Goal: Task Accomplishment & Management: Use online tool/utility

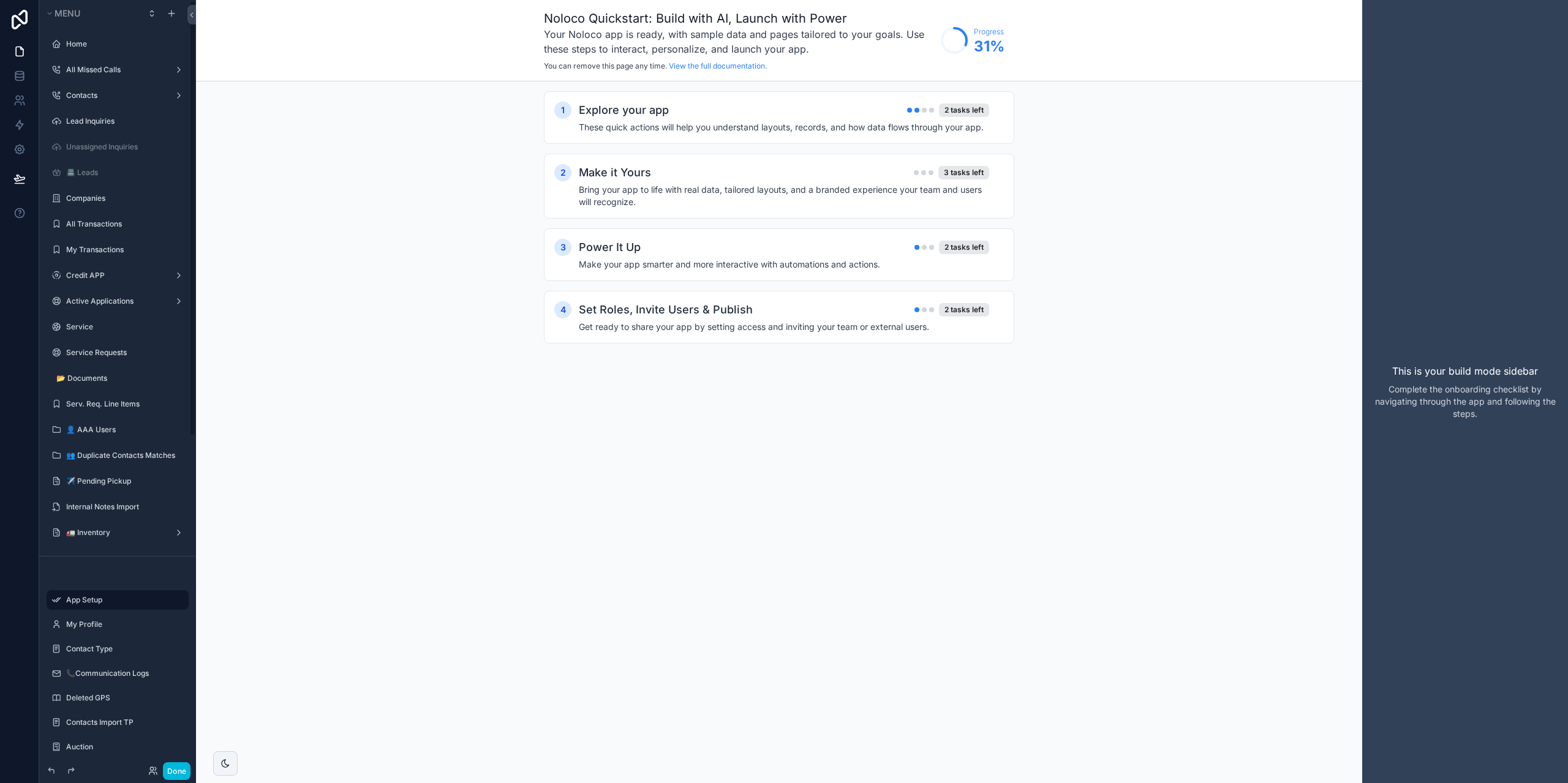
click at [81, 29] on div "Home All Missed Calls Contacts Lead Inquiries Unassigned Inquiries 📇 Leads Comp…" at bounding box center [118, 292] width 157 height 529
click at [92, 39] on div "Home" at bounding box center [117, 44] width 103 height 15
click at [78, 58] on div "scrollable content" at bounding box center [118, 59] width 142 height 1
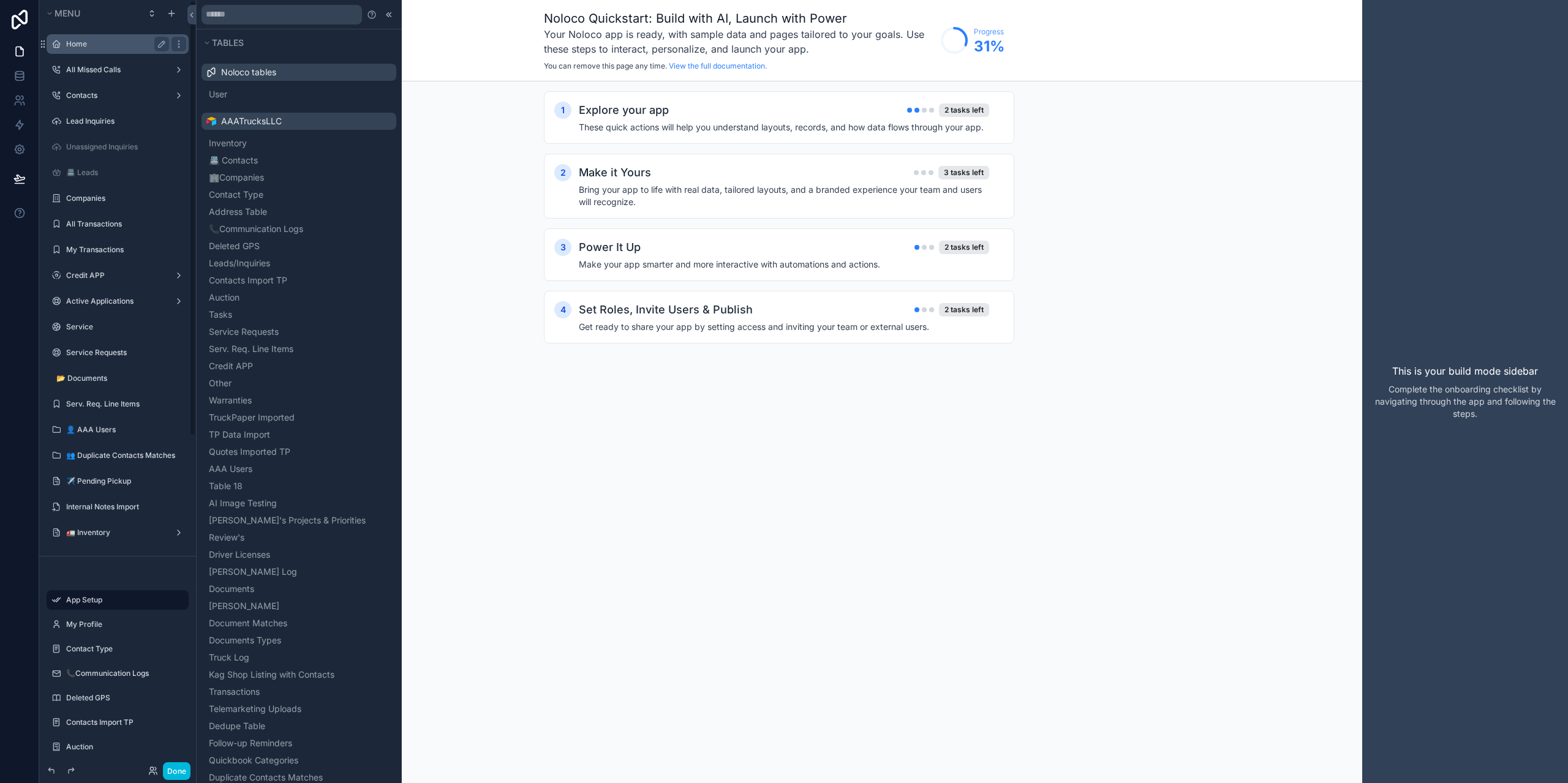
click at [82, 46] on label "Home" at bounding box center [115, 44] width 98 height 10
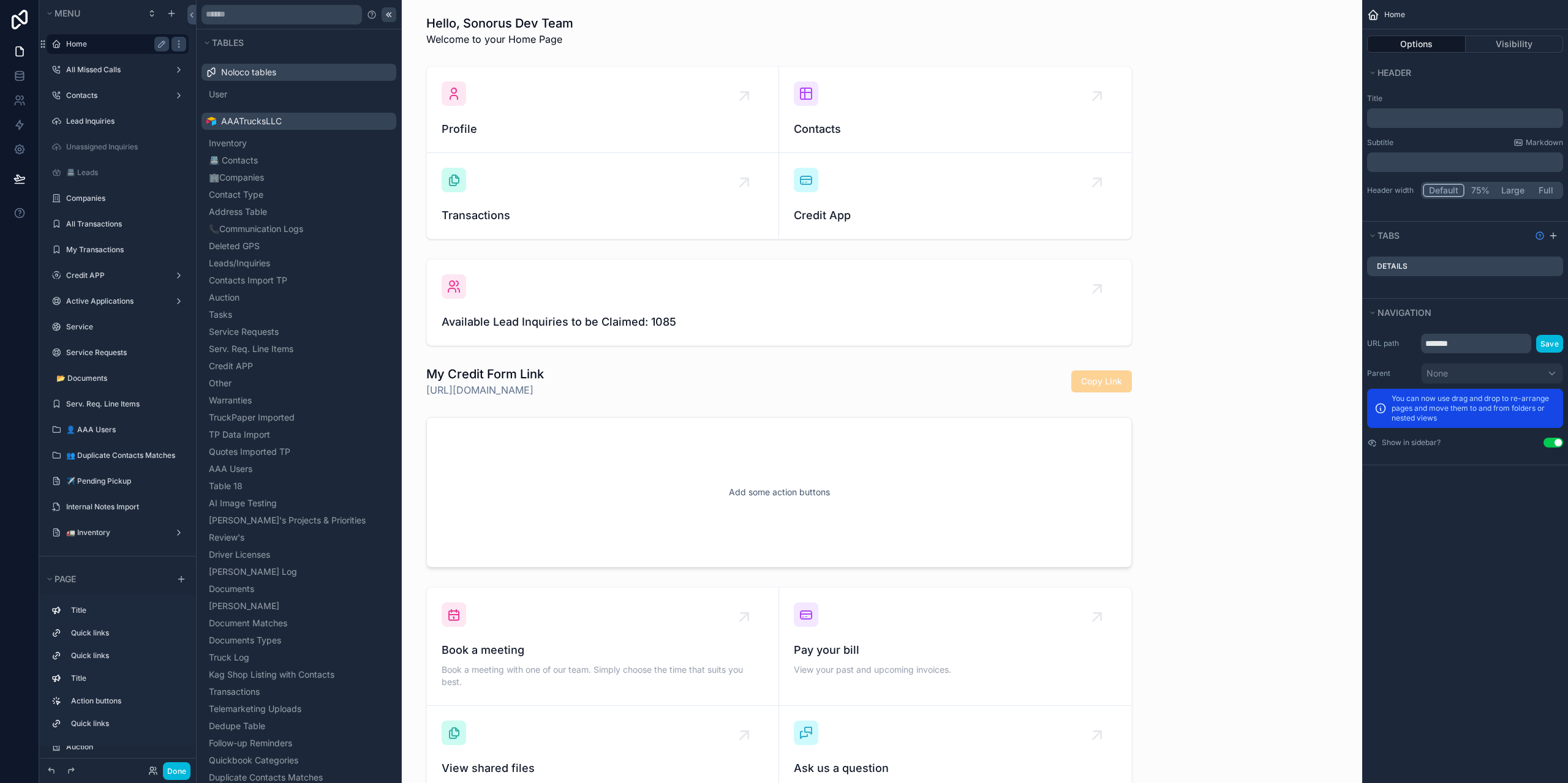
click at [384, 18] on icon at bounding box center [388, 14] width 10 height 10
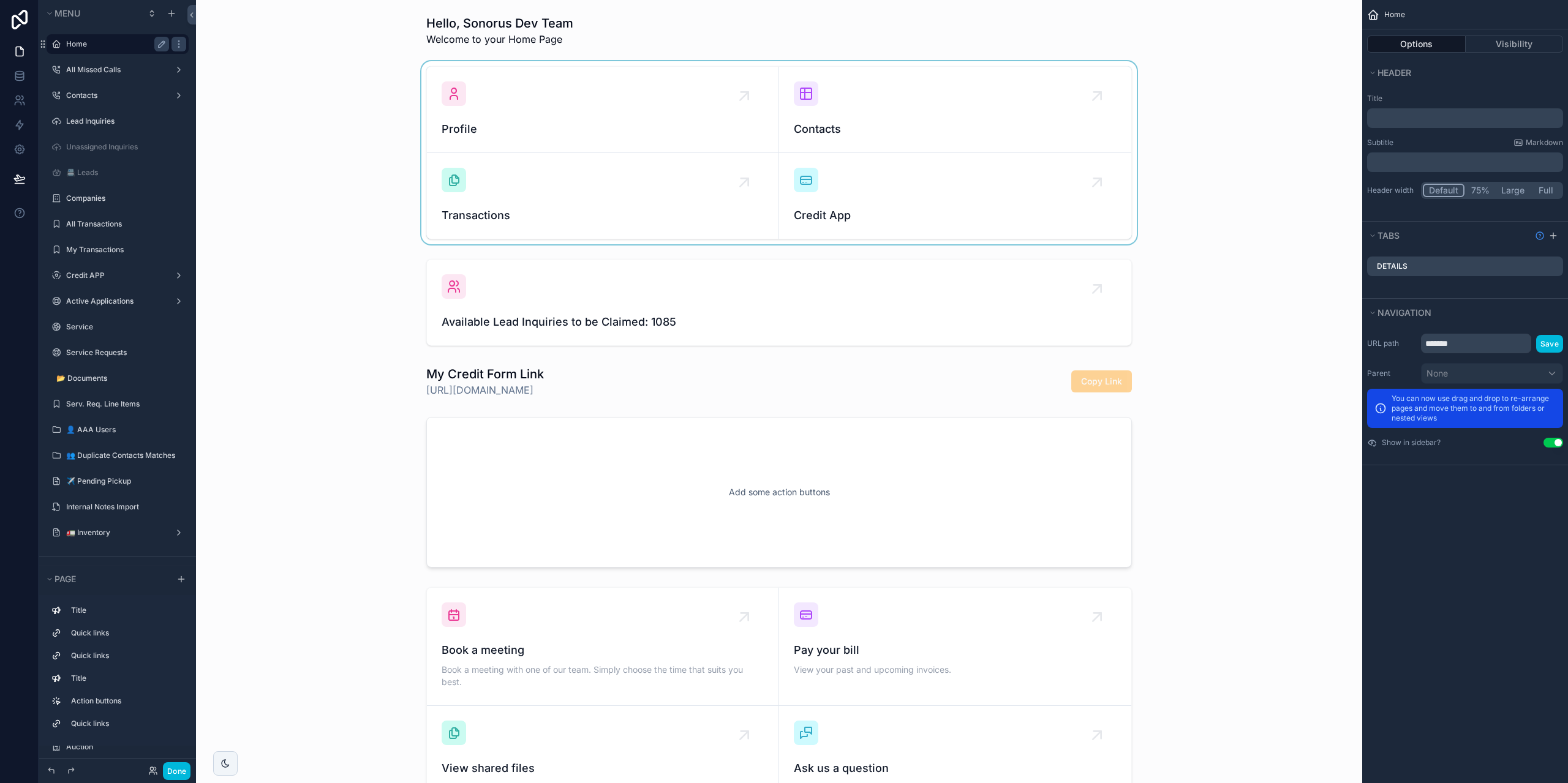
click at [323, 136] on div "scrollable content" at bounding box center [779, 153] width 1147 height 183
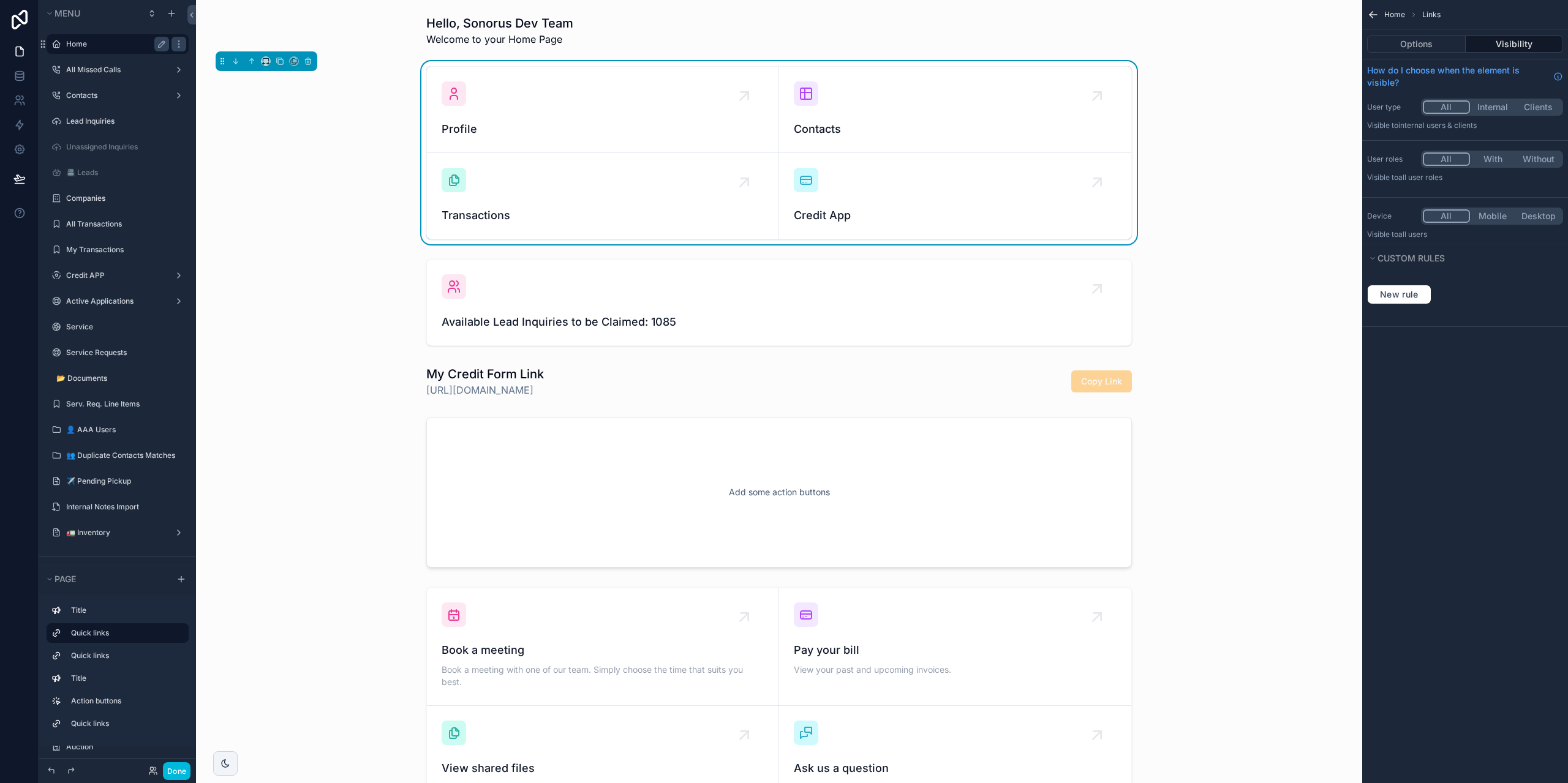
click at [1376, 17] on icon "scrollable content" at bounding box center [1373, 15] width 12 height 12
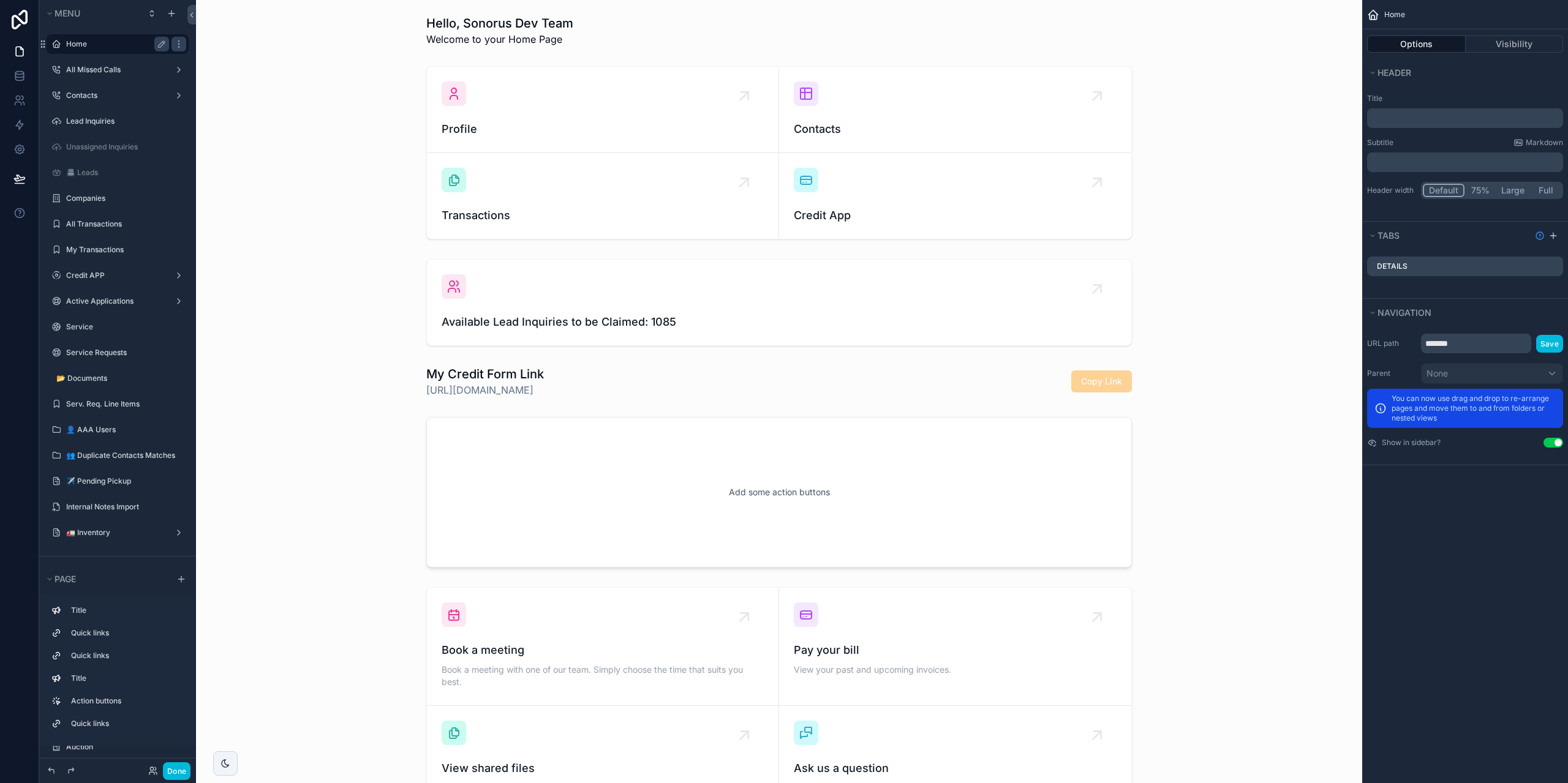
click at [1376, 17] on icon "scrollable content" at bounding box center [1373, 15] width 12 height 12
drag, startPoint x: 332, startPoint y: 129, endPoint x: 229, endPoint y: 133, distance: 103.1
click at [331, 130] on div "scrollable content" at bounding box center [779, 153] width 1147 height 183
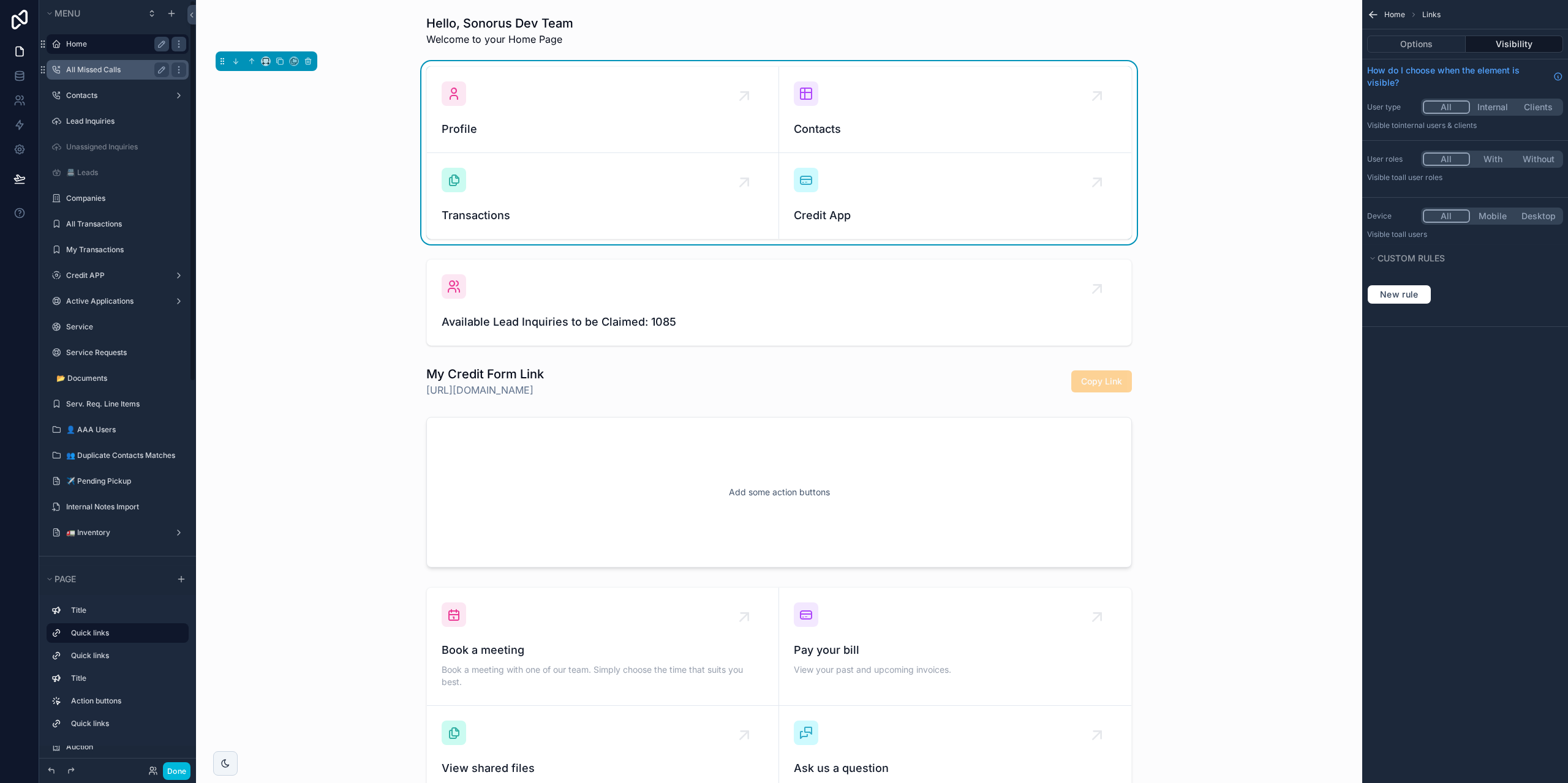
click at [108, 78] on div "All Missed Calls" at bounding box center [117, 70] width 137 height 20
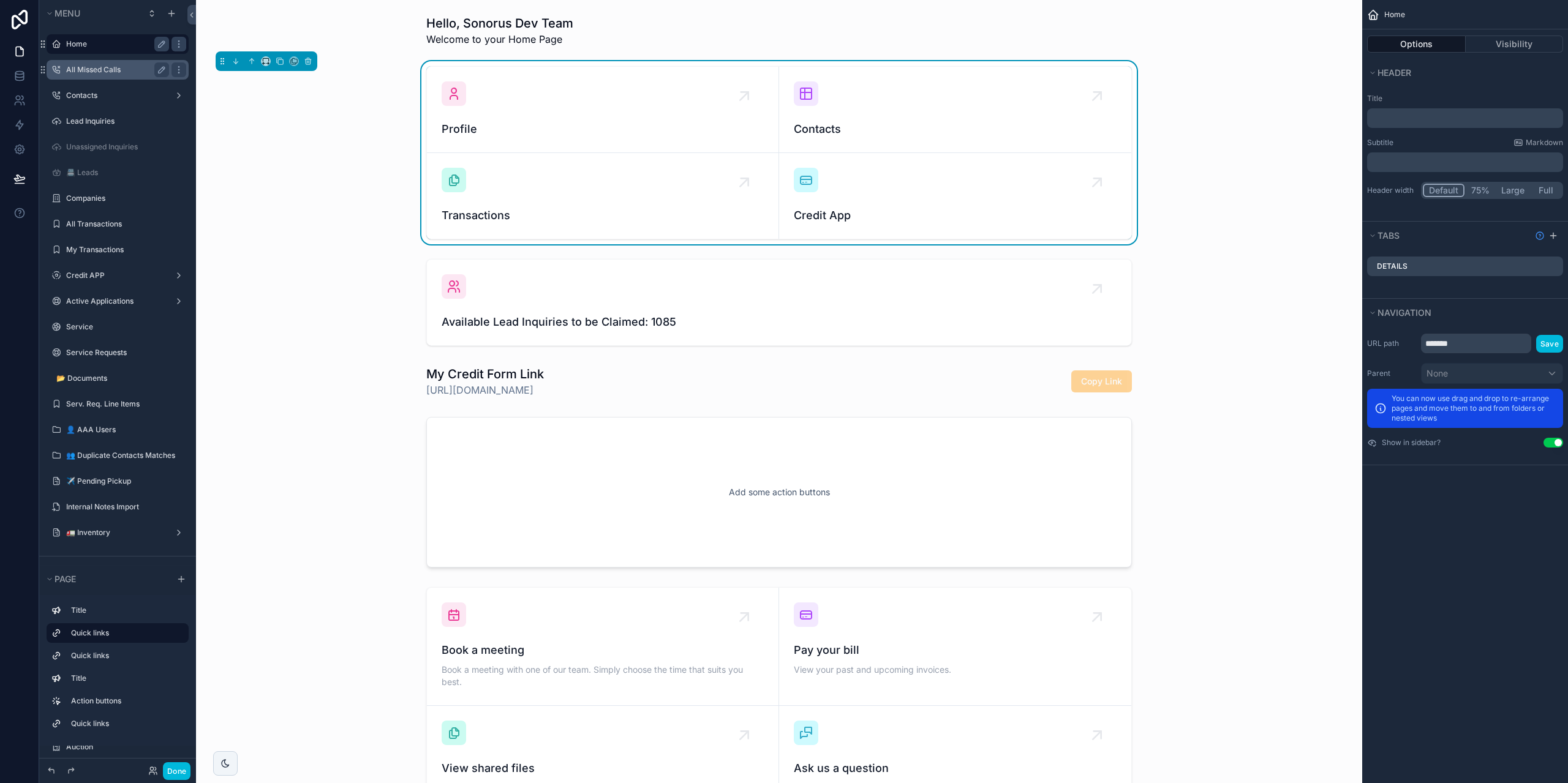
click at [108, 78] on div "All Missed Calls" at bounding box center [117, 70] width 137 height 20
click at [101, 66] on label "All Missed Calls" at bounding box center [115, 70] width 98 height 10
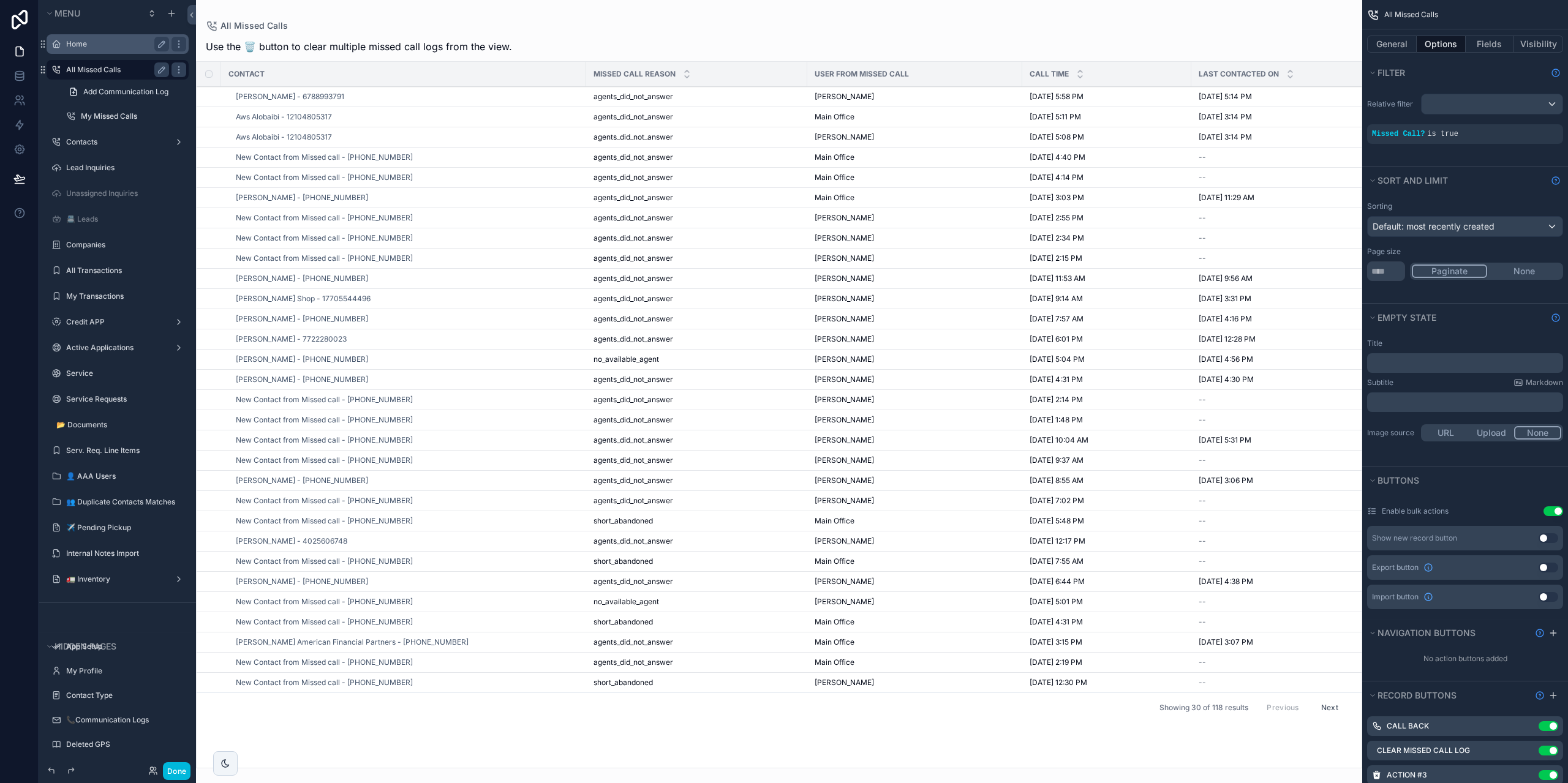
click at [371, 92] on div "scrollable content" at bounding box center [780, 391] width 1166 height 783
click at [367, 98] on div "[PERSON_NAME] - 6788993791" at bounding box center [407, 96] width 343 height 10
click at [633, 87] on td "agents_did_not_answer agents_did_not_answer" at bounding box center [697, 97] width 221 height 21
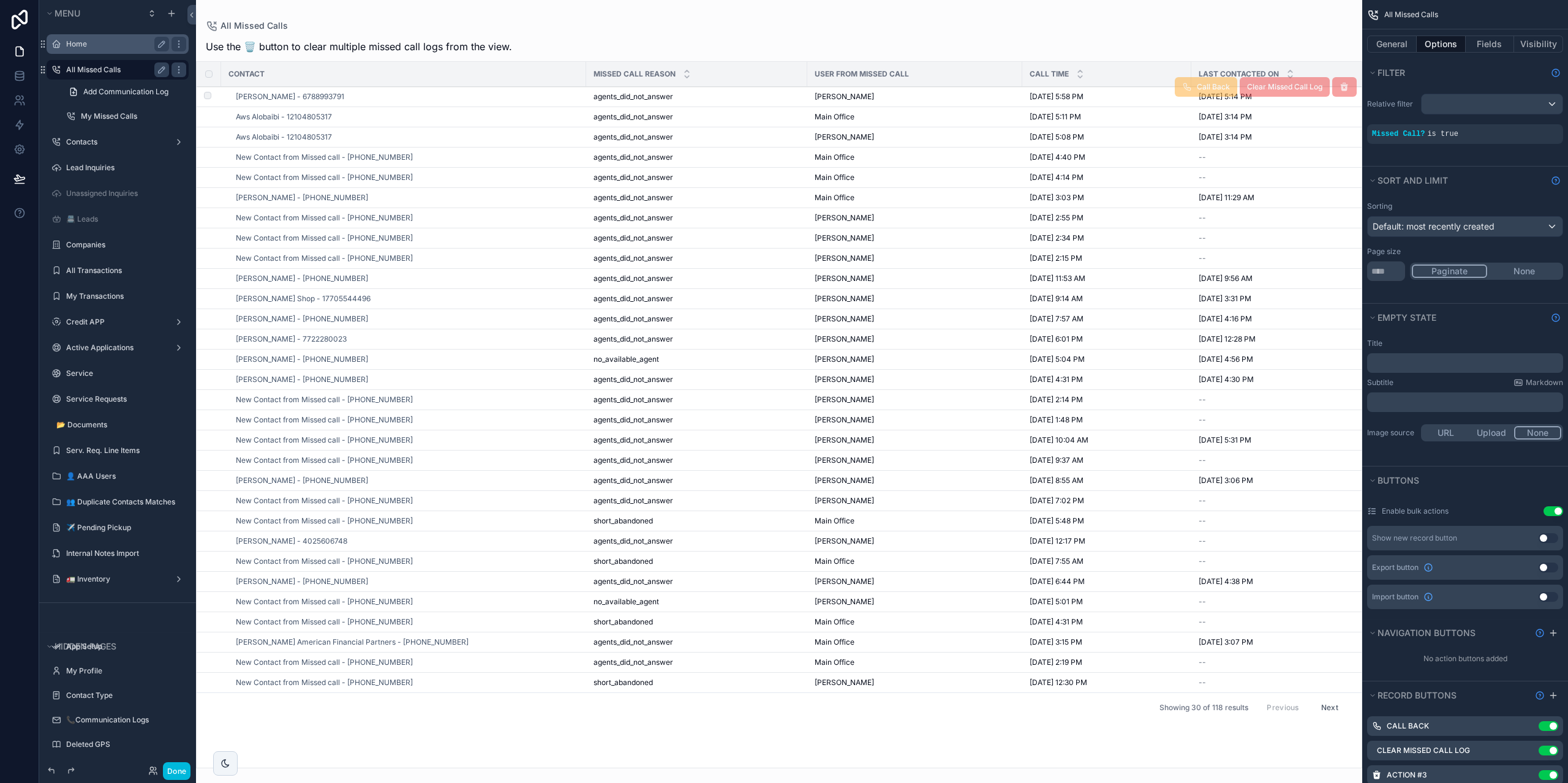
click at [632, 100] on span "agents_did_not_answer" at bounding box center [633, 96] width 80 height 10
click at [126, 136] on div "Contacts" at bounding box center [117, 142] width 103 height 15
click at [115, 142] on label "Contacts" at bounding box center [115, 141] width 98 height 10
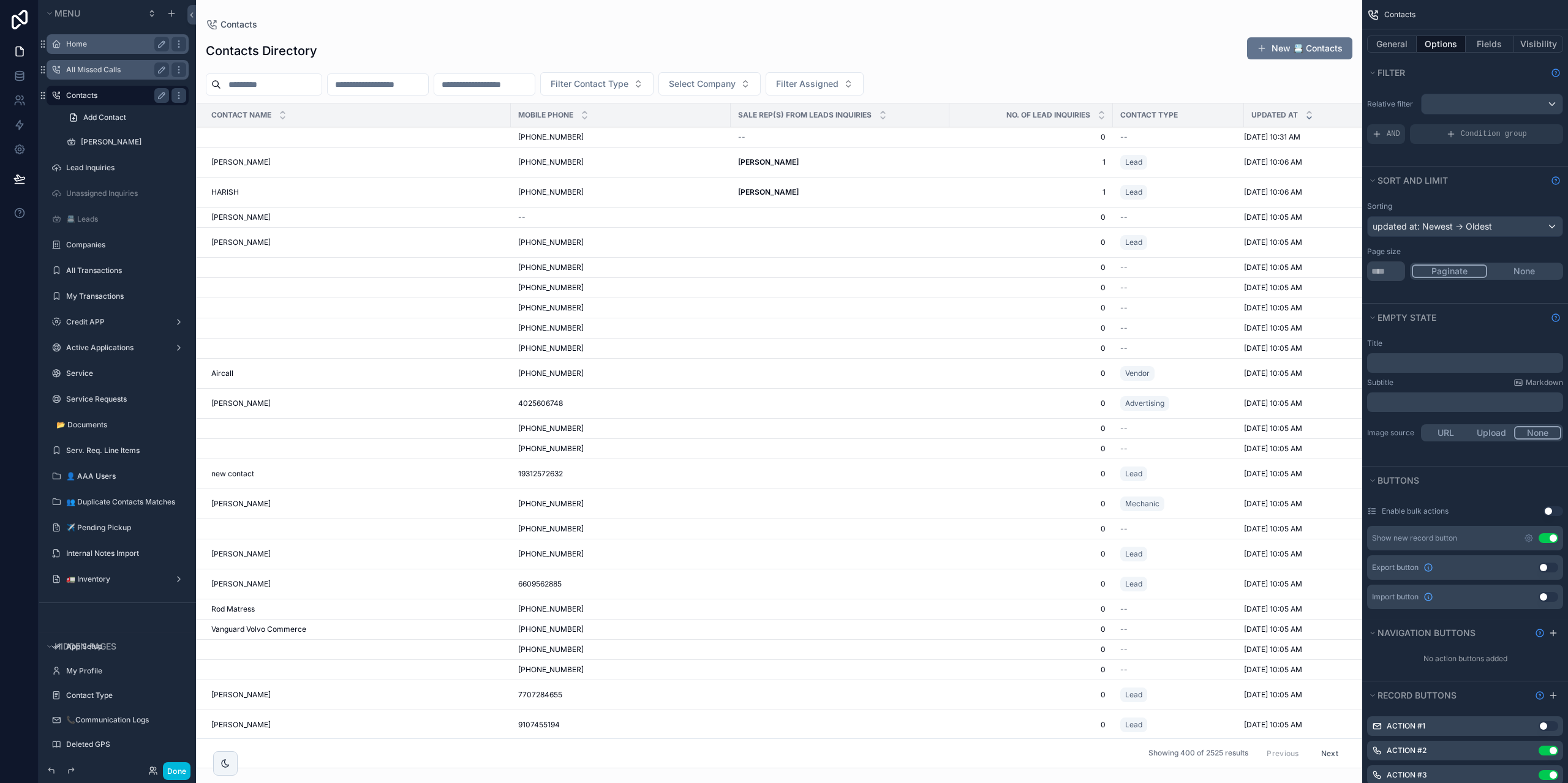
click at [561, 135] on div "scrollable content" at bounding box center [780, 391] width 1166 height 783
click at [548, 137] on span "[PHONE_NUMBER]" at bounding box center [550, 137] width 65 height 10
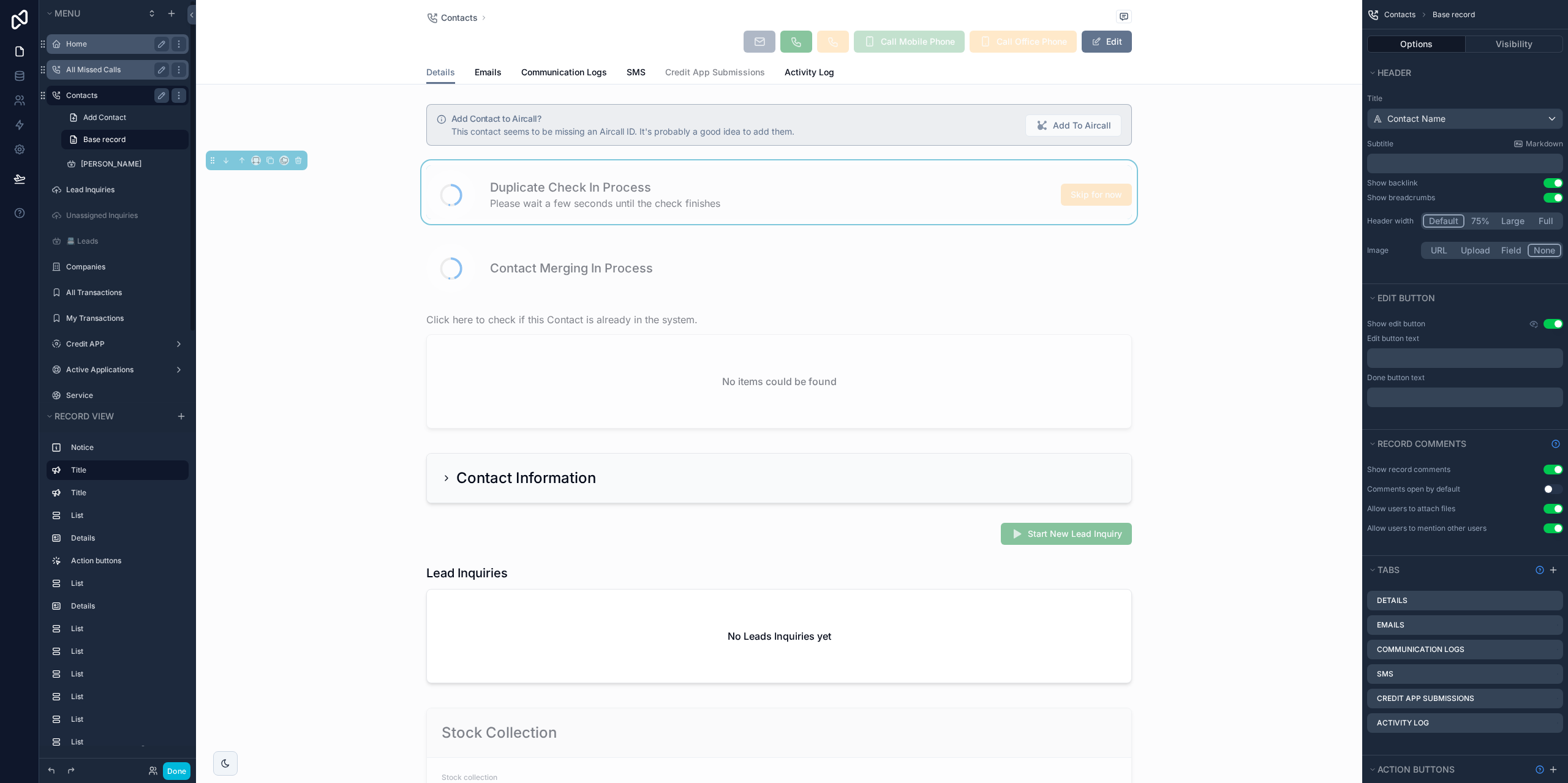
click at [123, 46] on label "Home" at bounding box center [115, 44] width 98 height 10
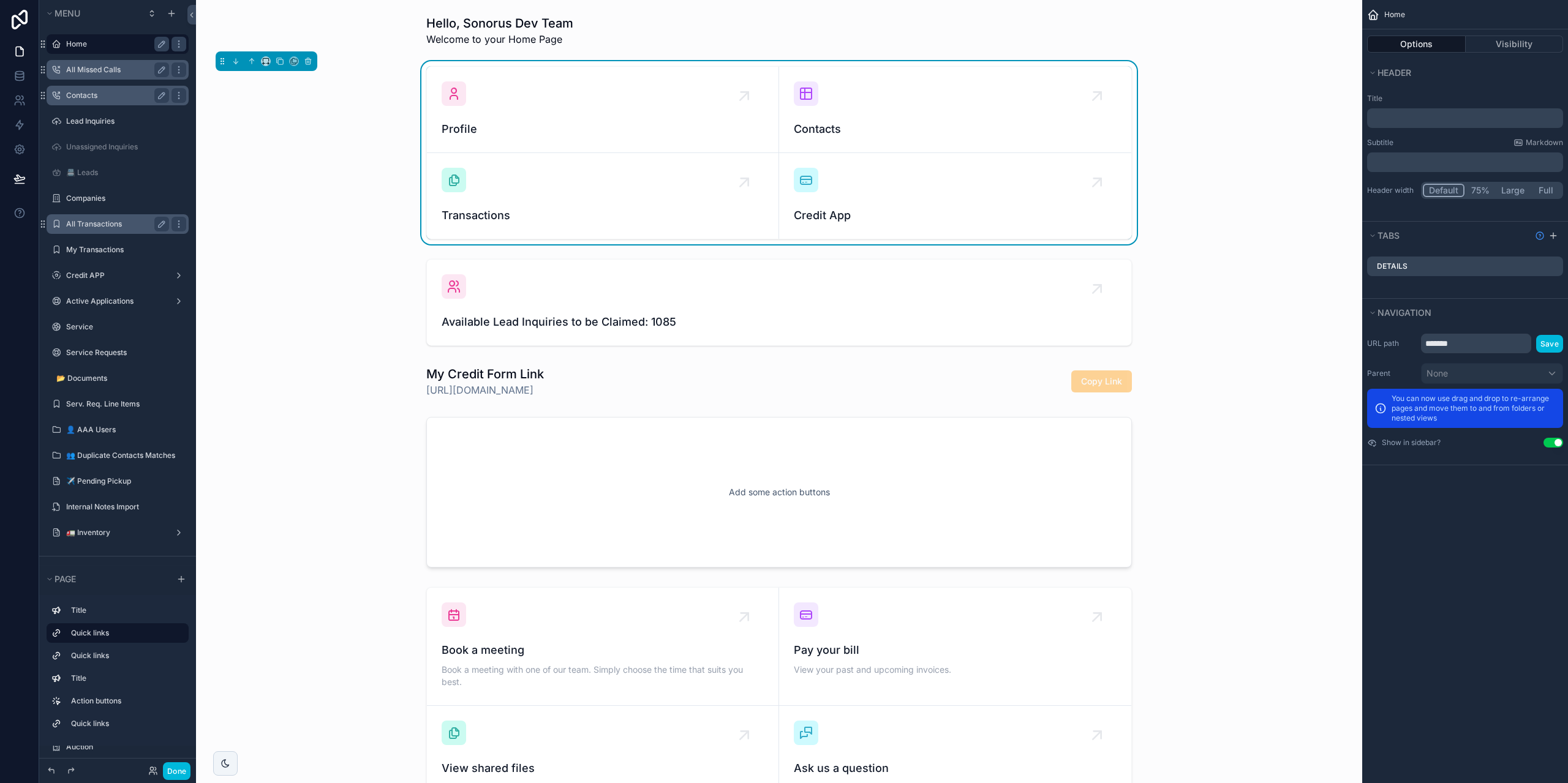
click at [114, 232] on div "All Transactions" at bounding box center [117, 224] width 137 height 20
click at [86, 378] on label "📂 Documents" at bounding box center [110, 378] width 108 height 10
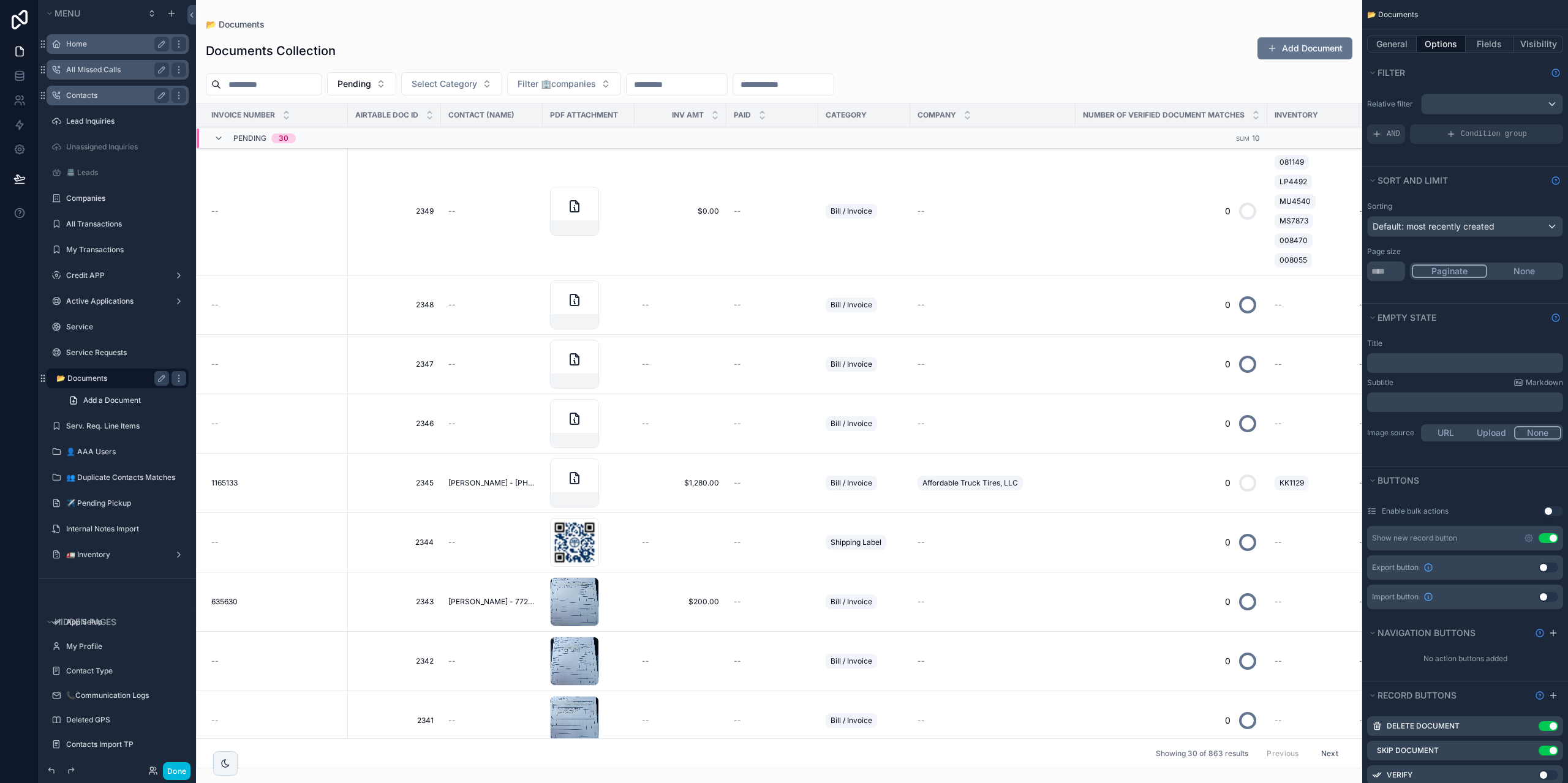
click at [738, 211] on div "scrollable content" at bounding box center [780, 391] width 1166 height 783
click at [772, 210] on div "--" at bounding box center [772, 211] width 77 height 10
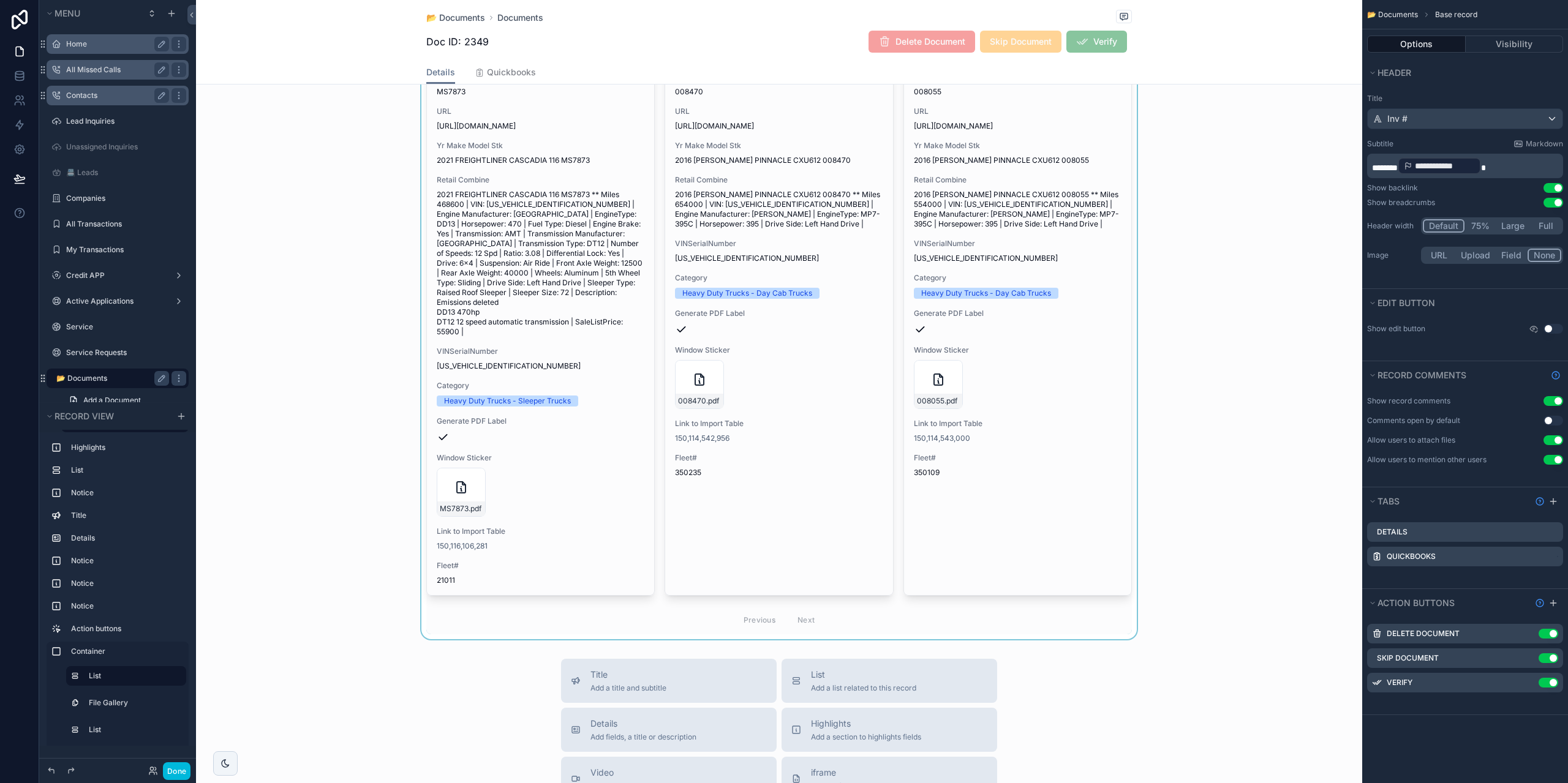
scroll to position [4367, 0]
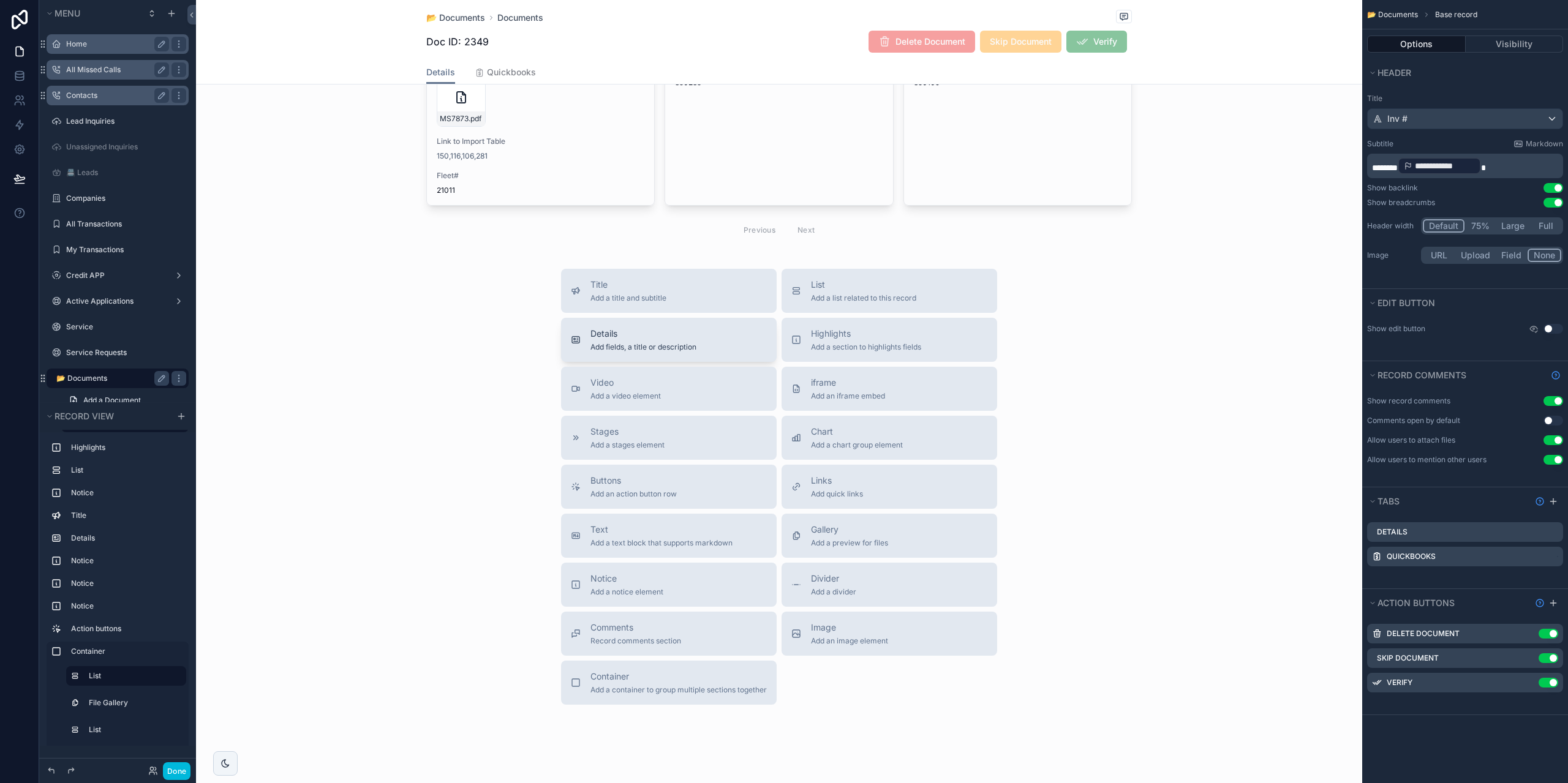
click at [736, 327] on div "Details Add fields, a title or description" at bounding box center [669, 339] width 196 height 24
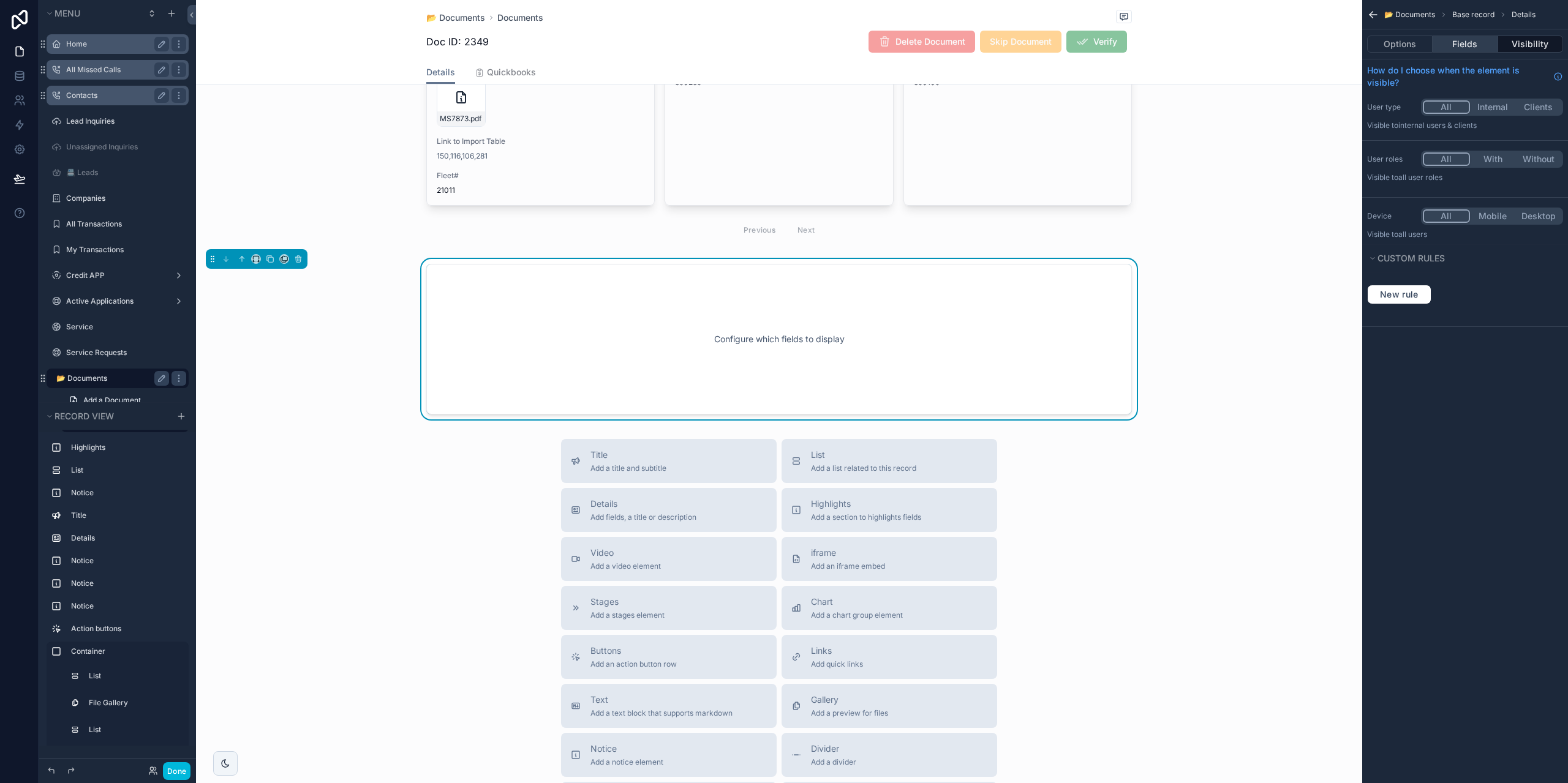
scroll to position [4295, 0]
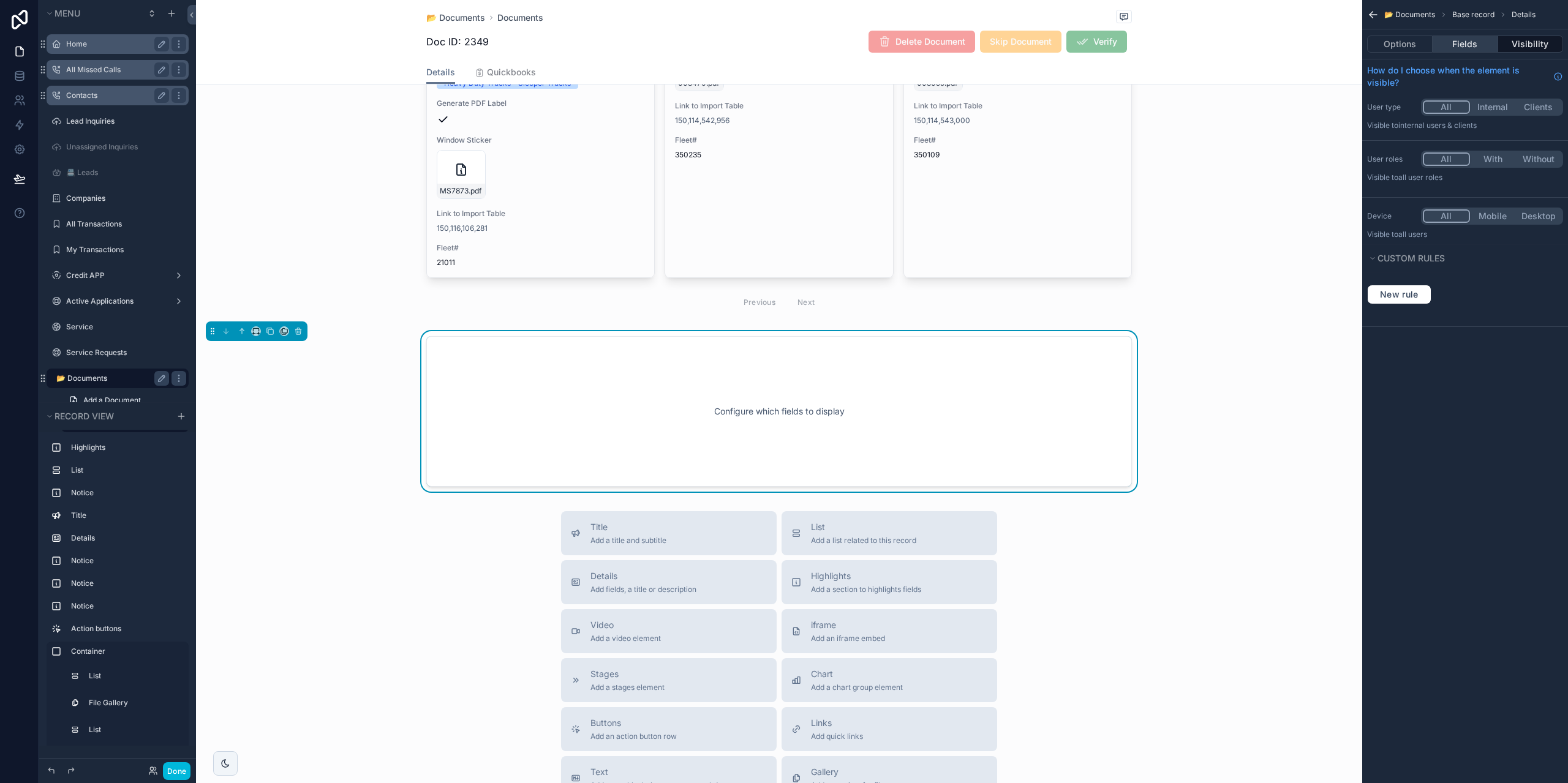
click at [1470, 41] on button "Fields" at bounding box center [1465, 43] width 65 height 17
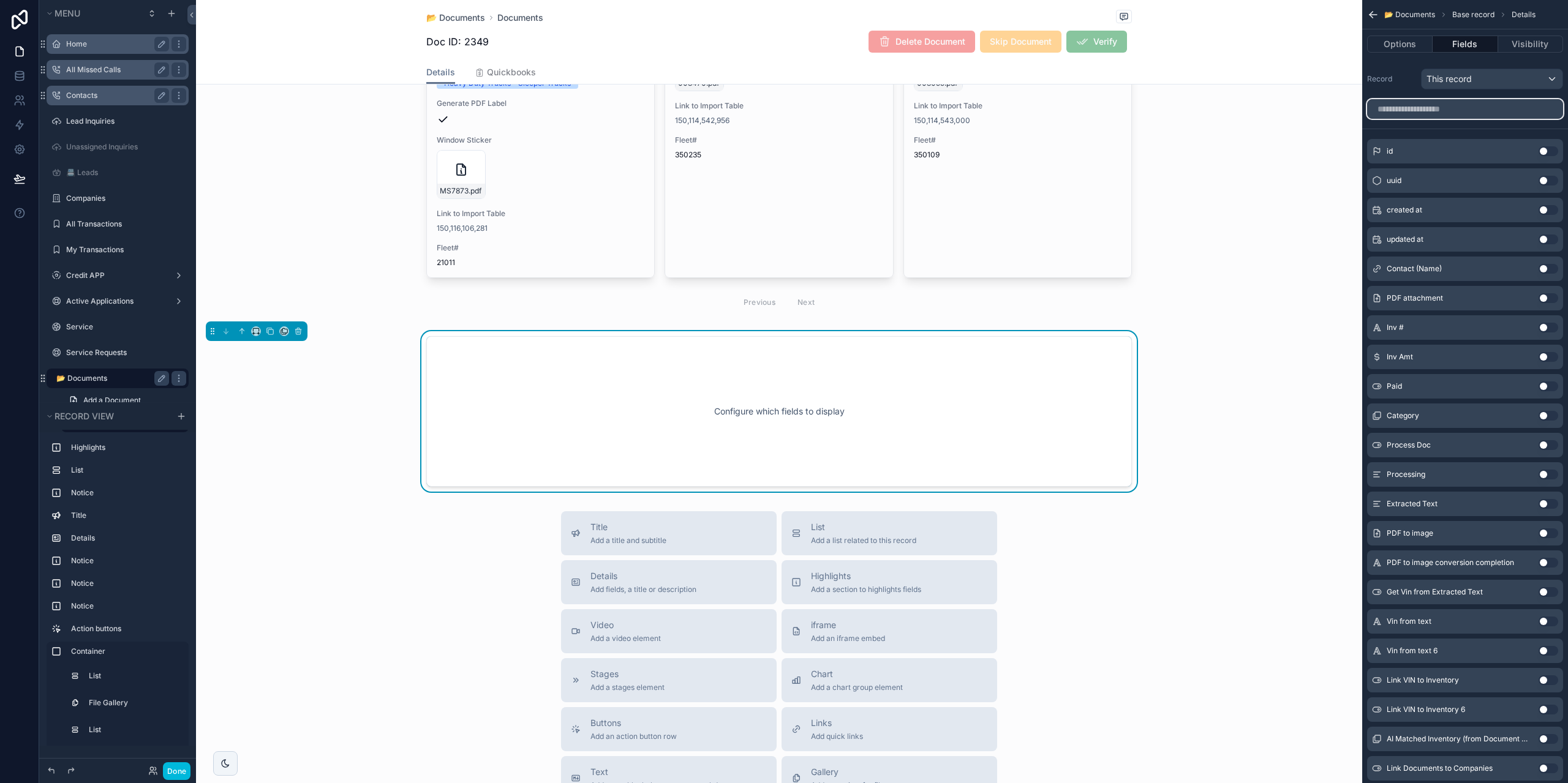
click at [1432, 111] on input "scrollable content" at bounding box center [1465, 108] width 196 height 20
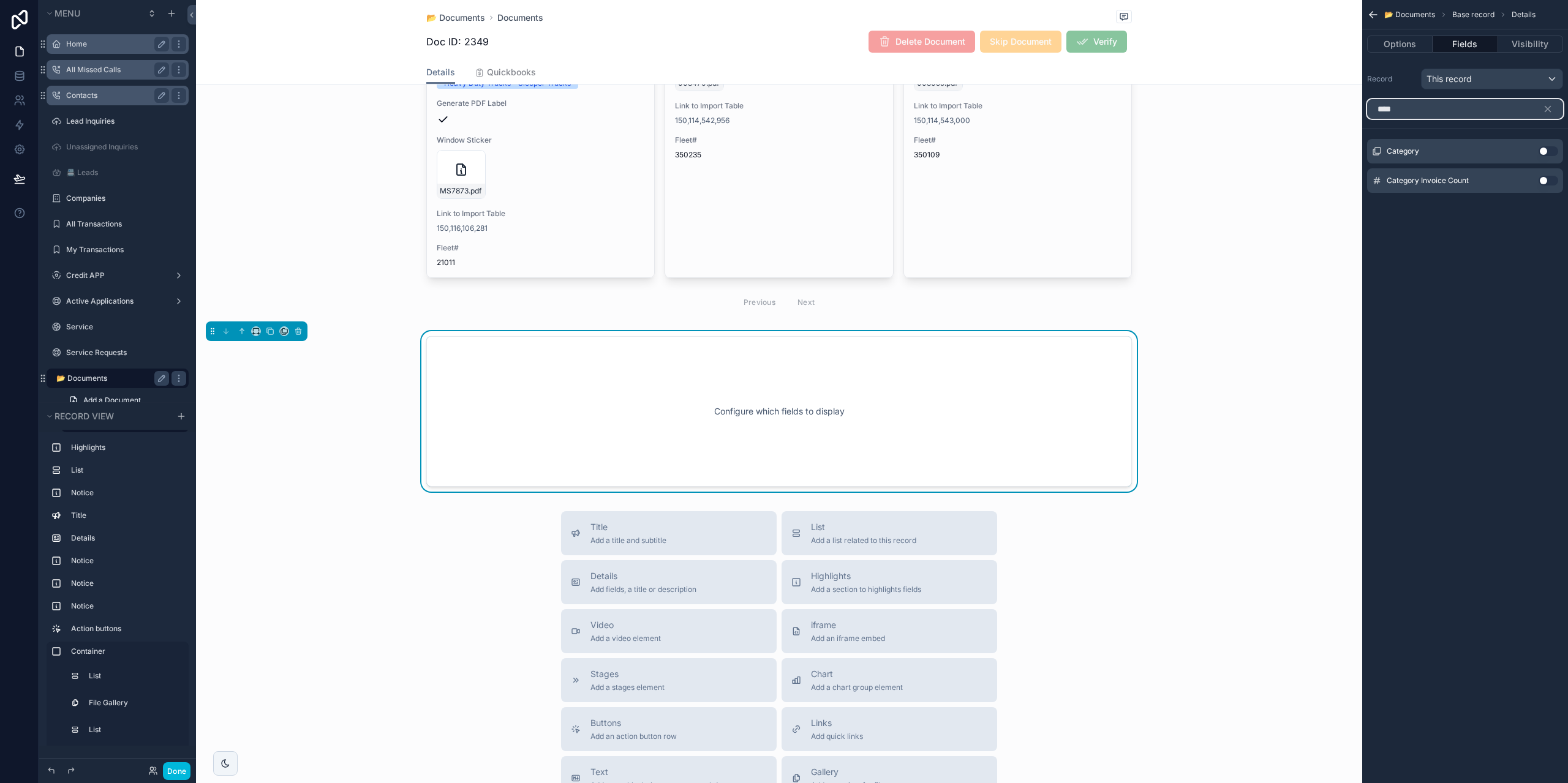
type input "****"
click at [1551, 151] on button "Use setting" at bounding box center [1548, 151] width 20 height 10
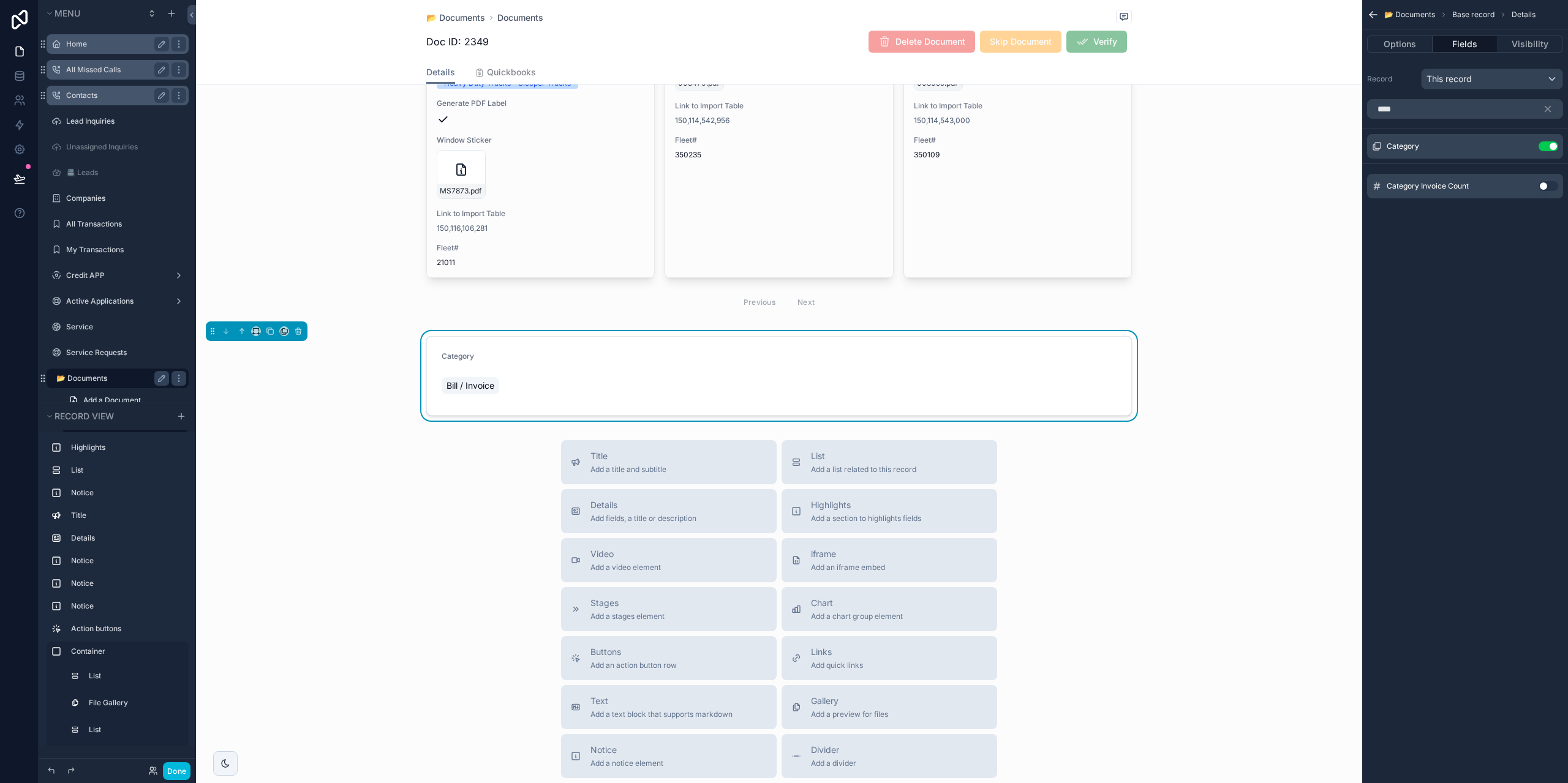
click at [0, 0] on button "scrollable content" at bounding box center [0, 0] width 0 height 0
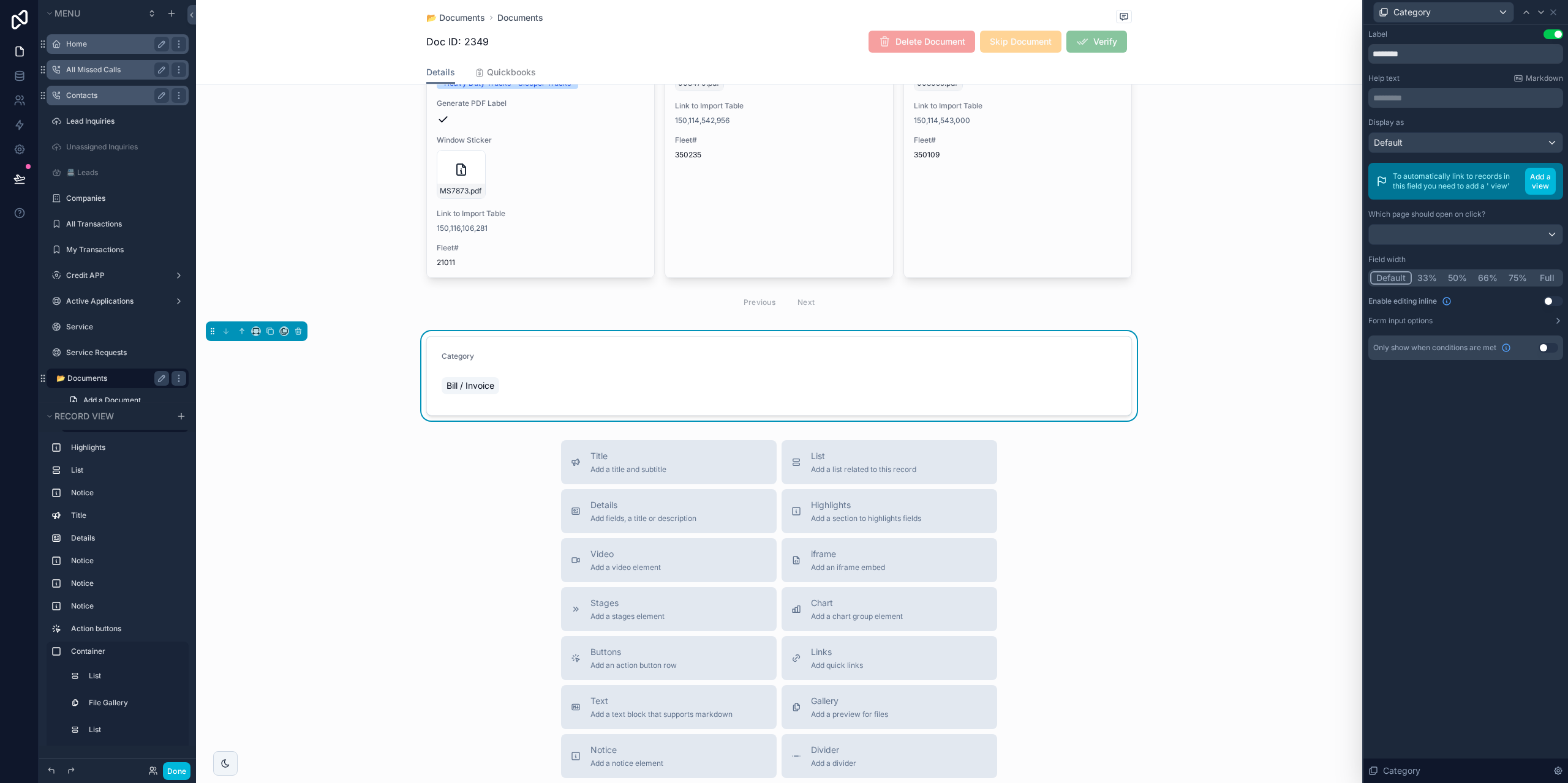
click at [1551, 297] on button "Use setting" at bounding box center [1553, 301] width 20 height 10
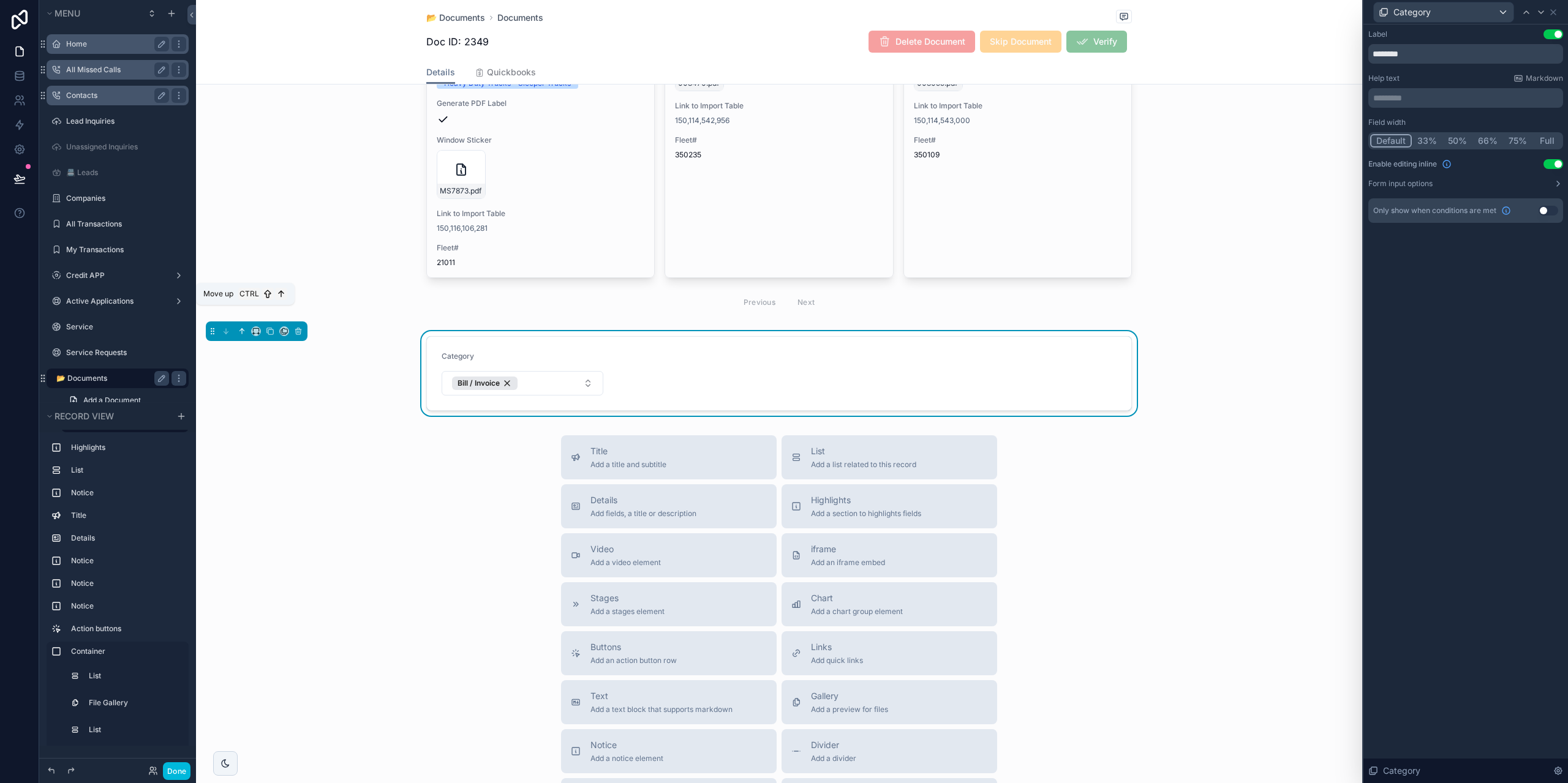
click at [237, 327] on icon "scrollable content" at bounding box center [242, 331] width 9 height 9
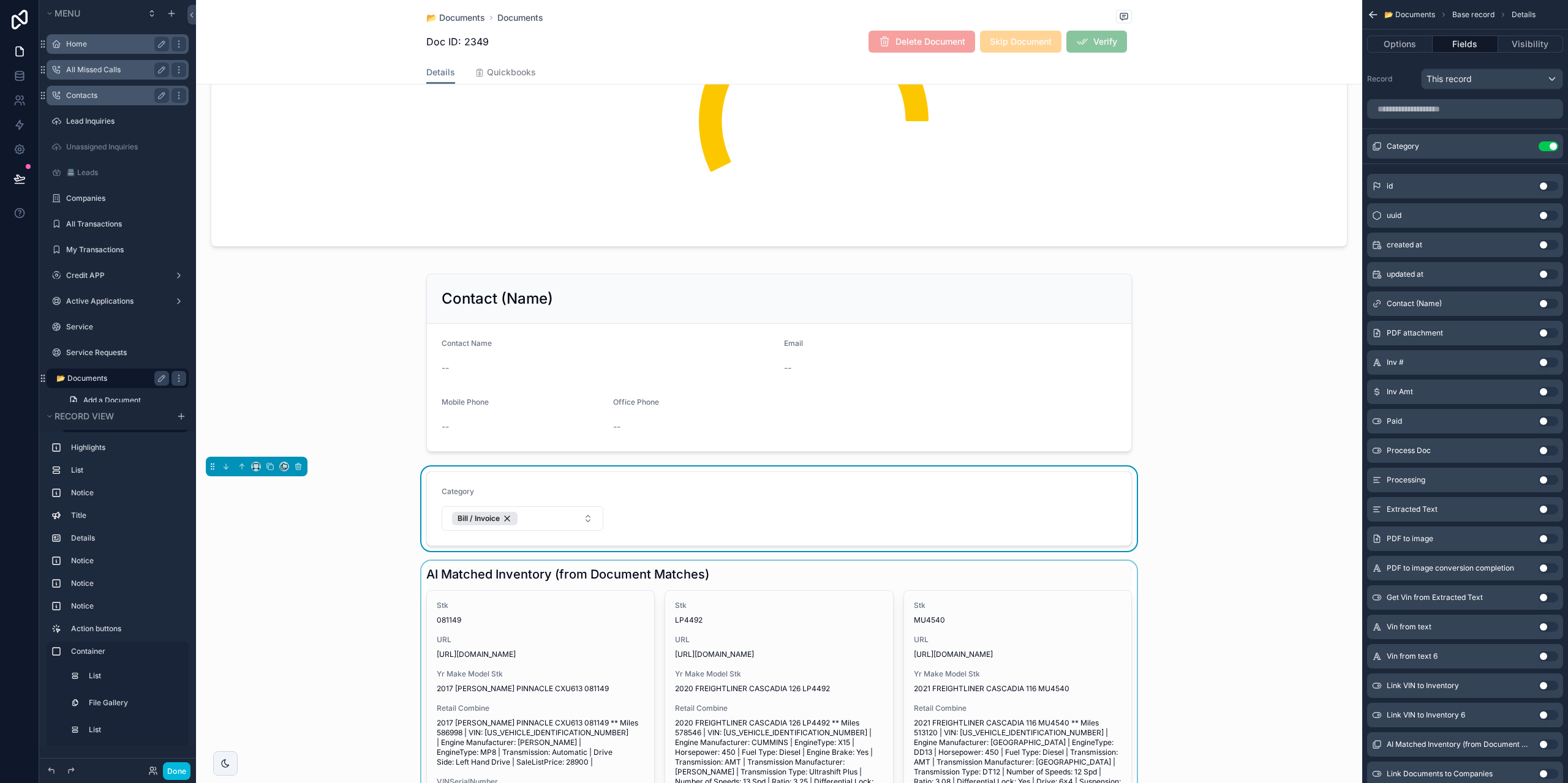
scroll to position [2825, 0]
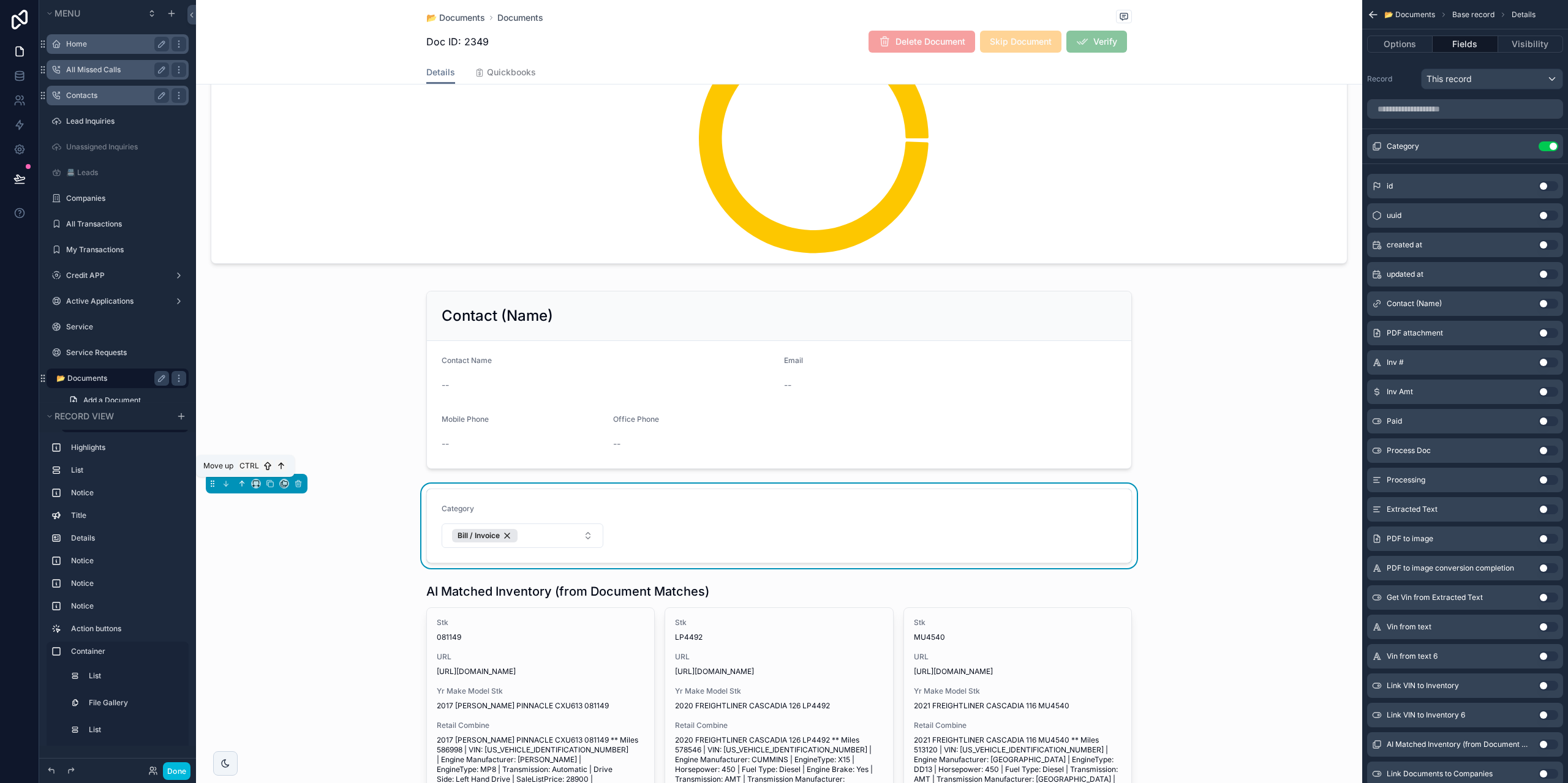
click at [241, 486] on icon "scrollable content" at bounding box center [242, 484] width 9 height 9
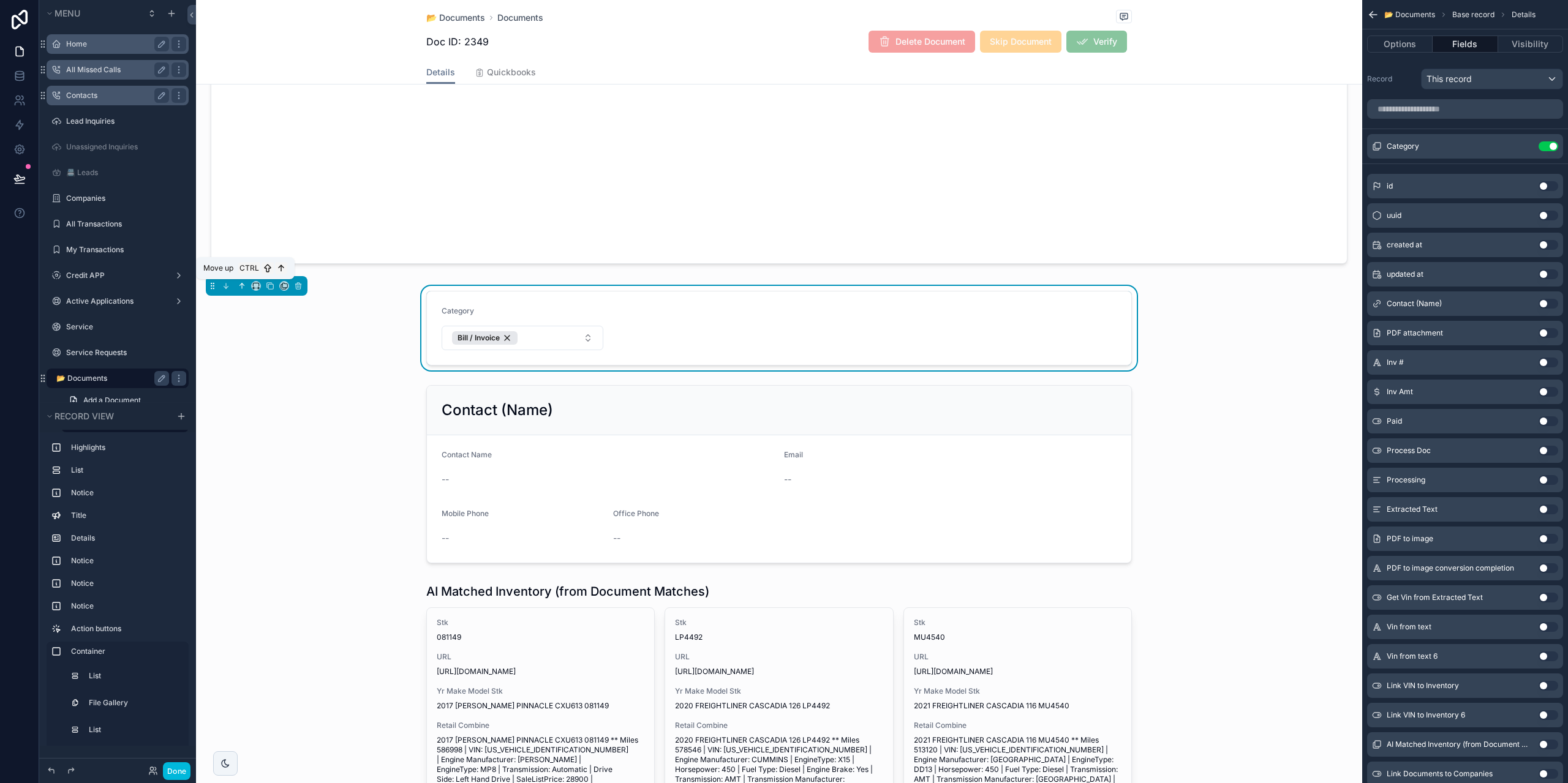
click at [240, 286] on icon "scrollable content" at bounding box center [242, 286] width 9 height 9
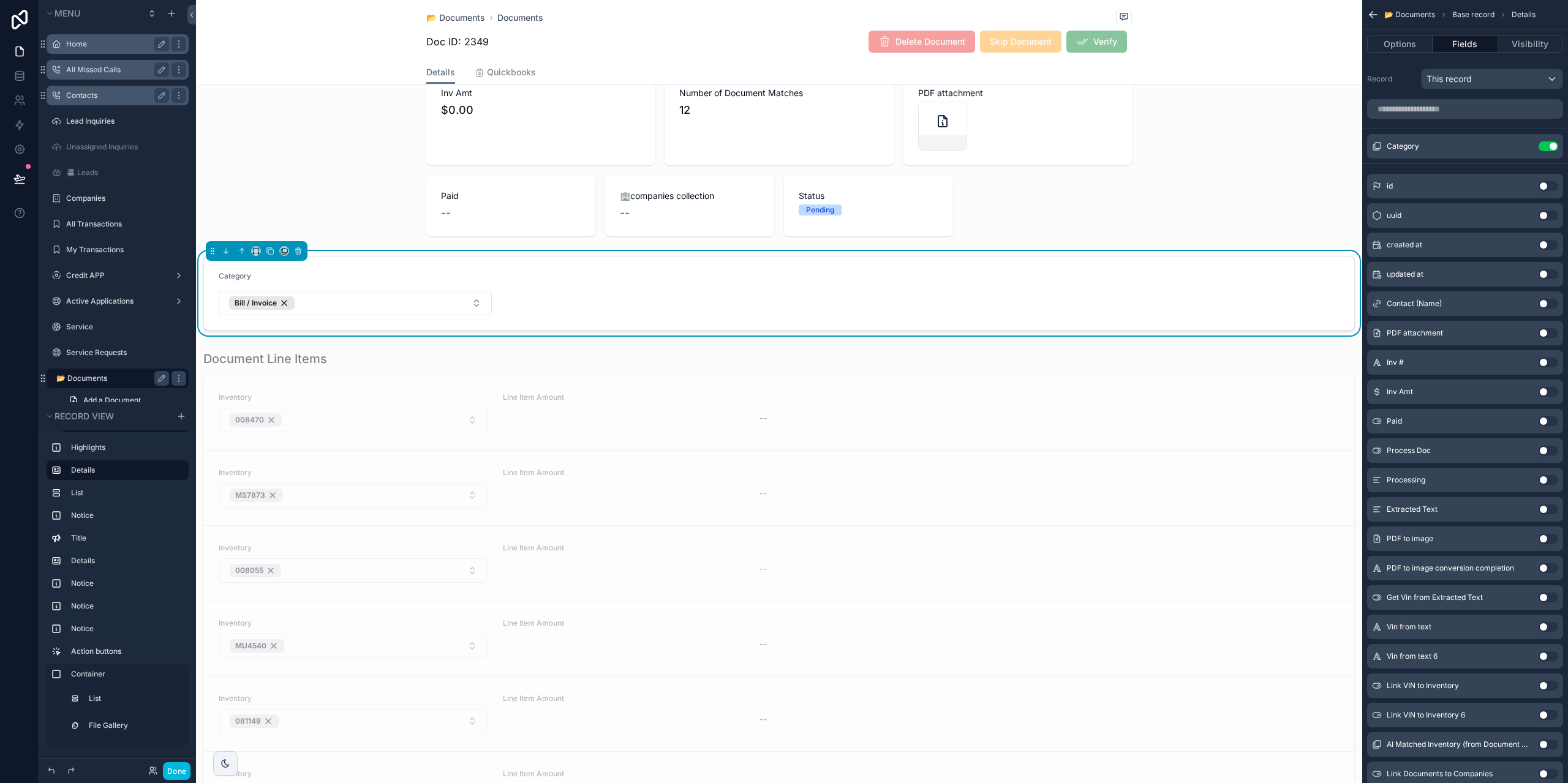
scroll to position [62, 0]
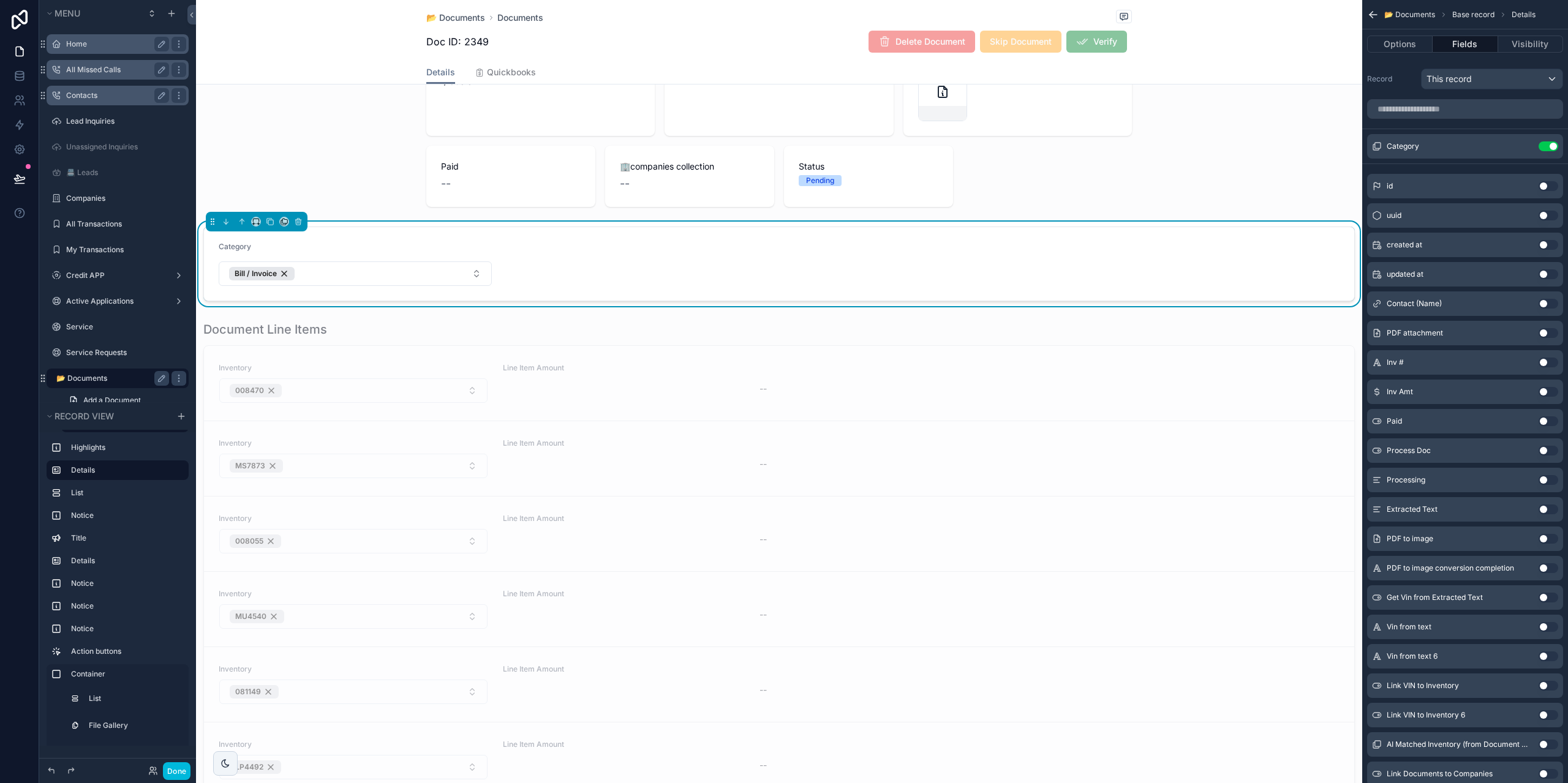
click at [585, 225] on div "Category Bill / Invoice" at bounding box center [780, 264] width 1166 height 84
click at [256, 220] on icon "scrollable content" at bounding box center [256, 222] width 9 height 9
click at [281, 236] on div "Default" at bounding box center [282, 245] width 56 height 22
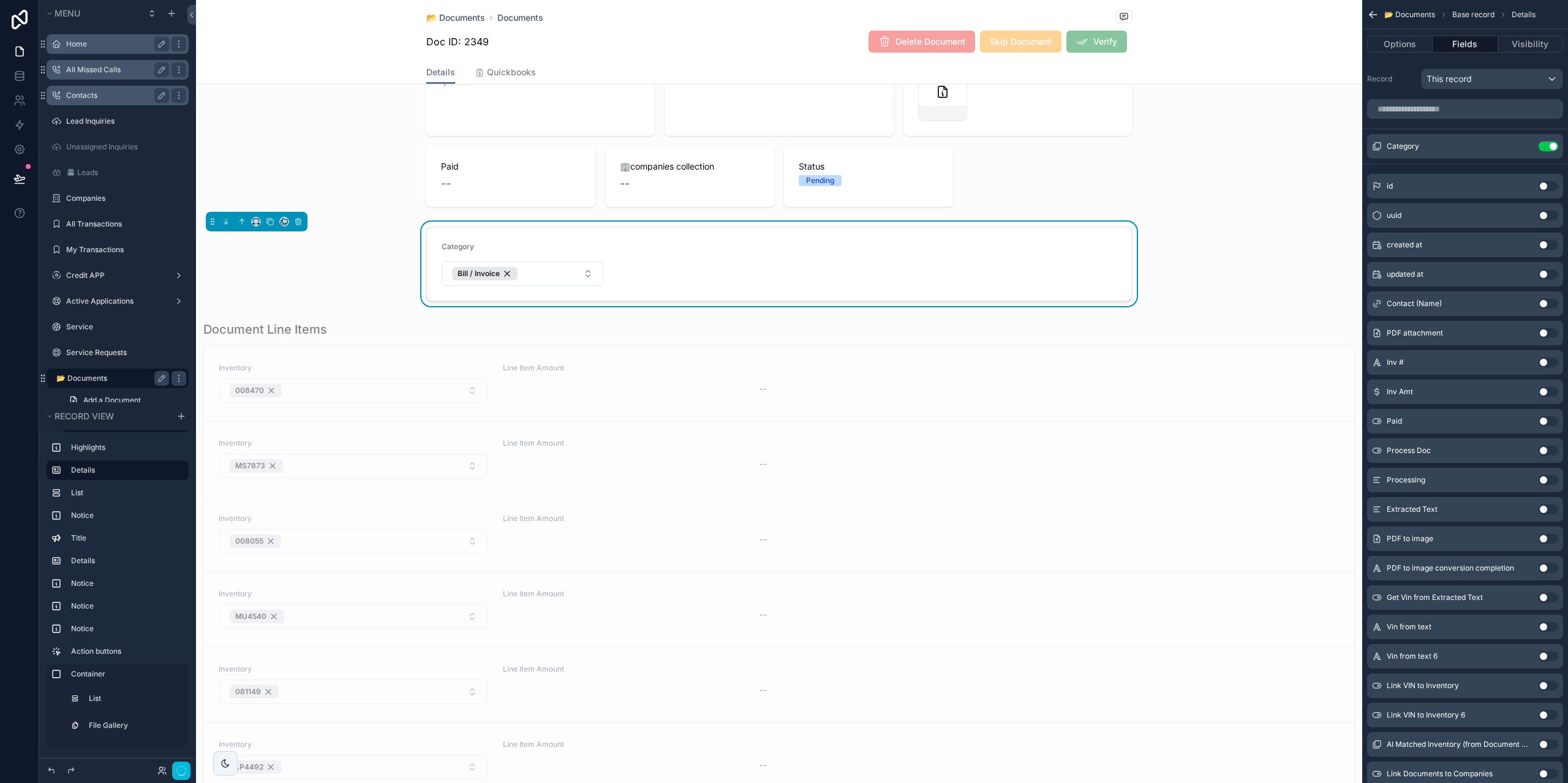
click at [311, 159] on div "scrollable content" at bounding box center [780, 125] width 1166 height 174
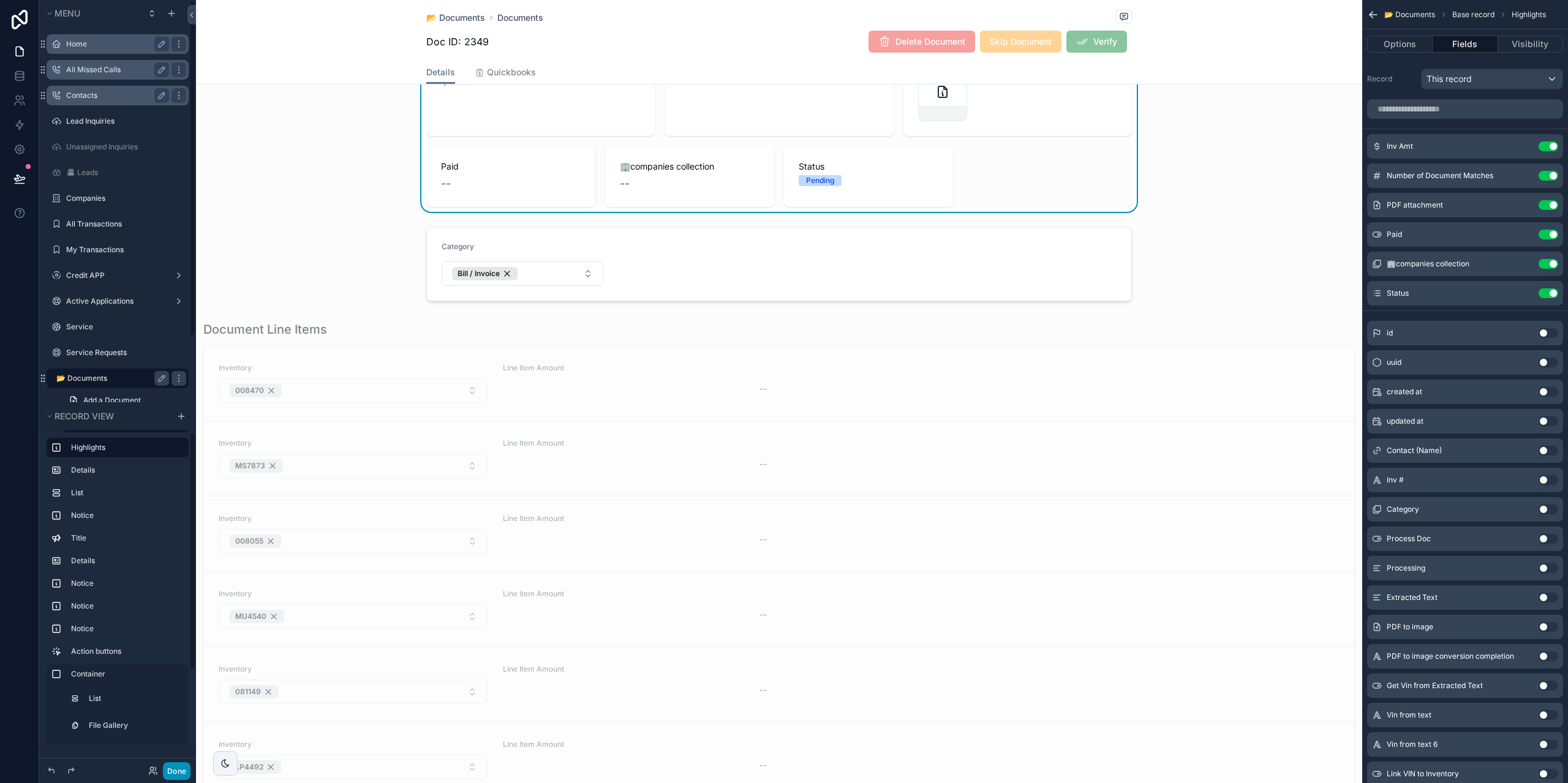
click at [172, 768] on button "Done" at bounding box center [177, 771] width 28 height 18
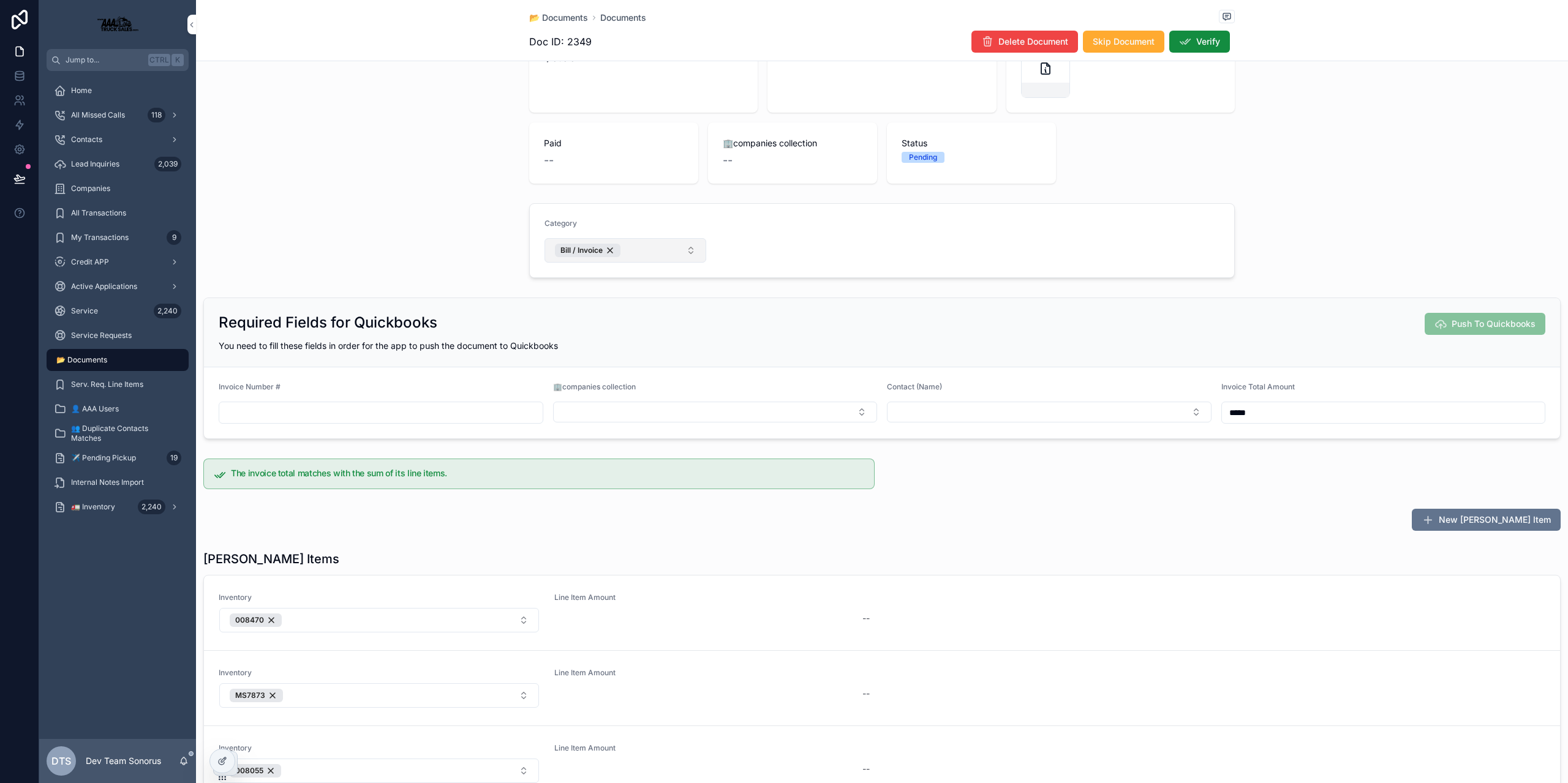
click at [574, 251] on span "Bill / Invoice" at bounding box center [582, 250] width 42 height 10
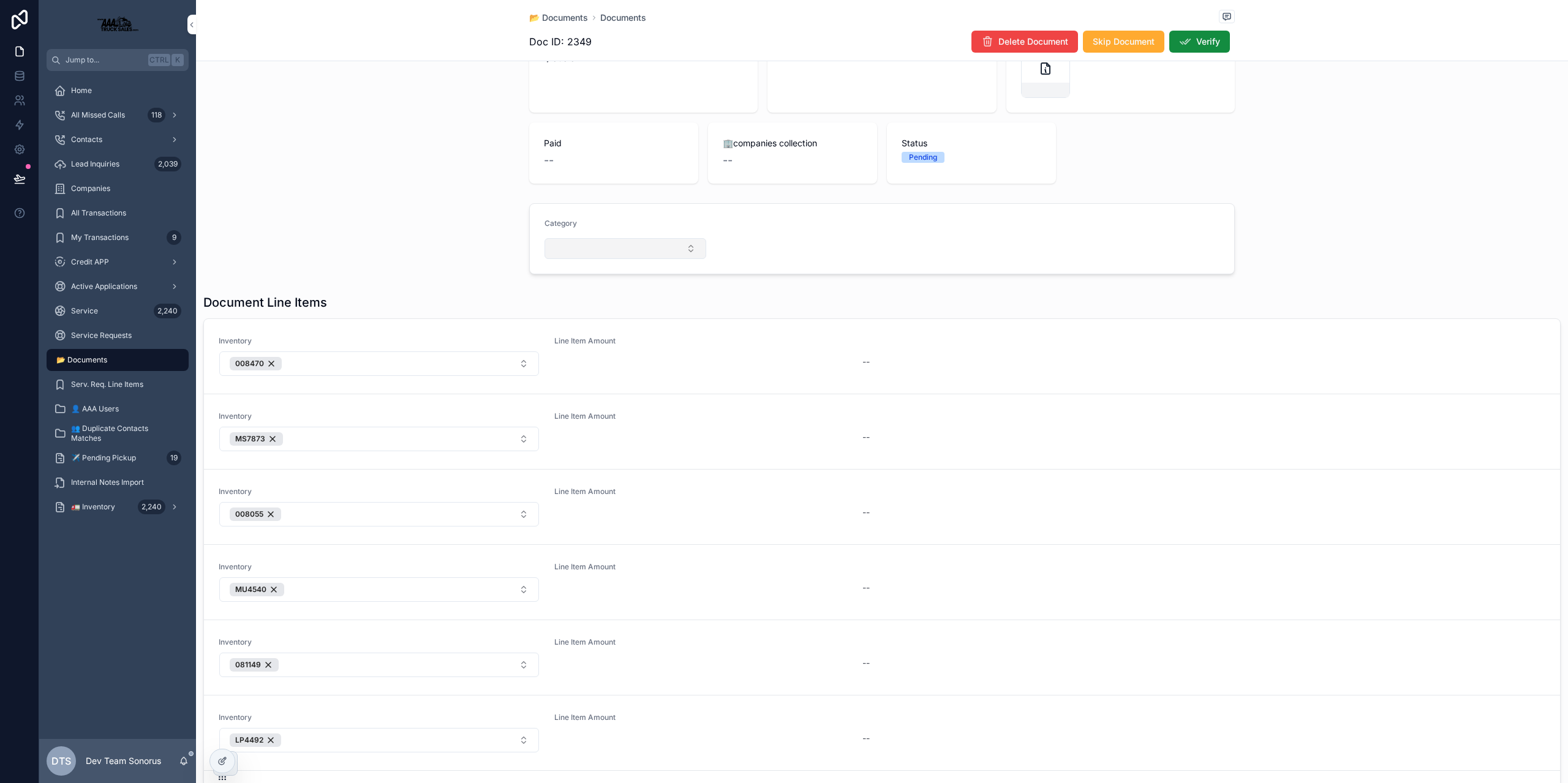
click at [599, 239] on button "Select Button" at bounding box center [625, 248] width 162 height 21
type input "**"
click at [610, 312] on div "Bill / Invoice" at bounding box center [621, 316] width 170 height 20
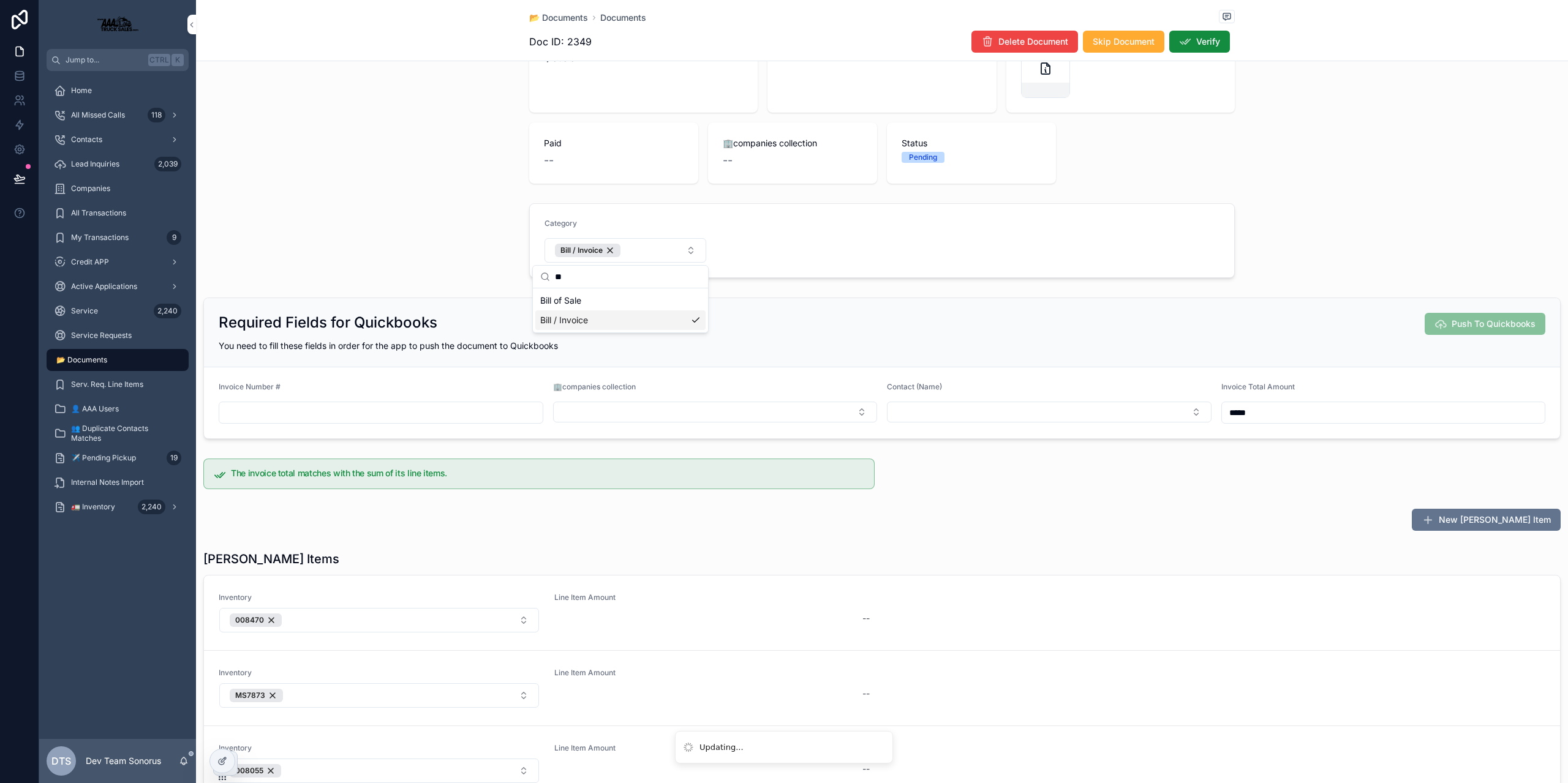
click at [436, 224] on div "Category Bill / Invoice" at bounding box center [882, 240] width 1372 height 84
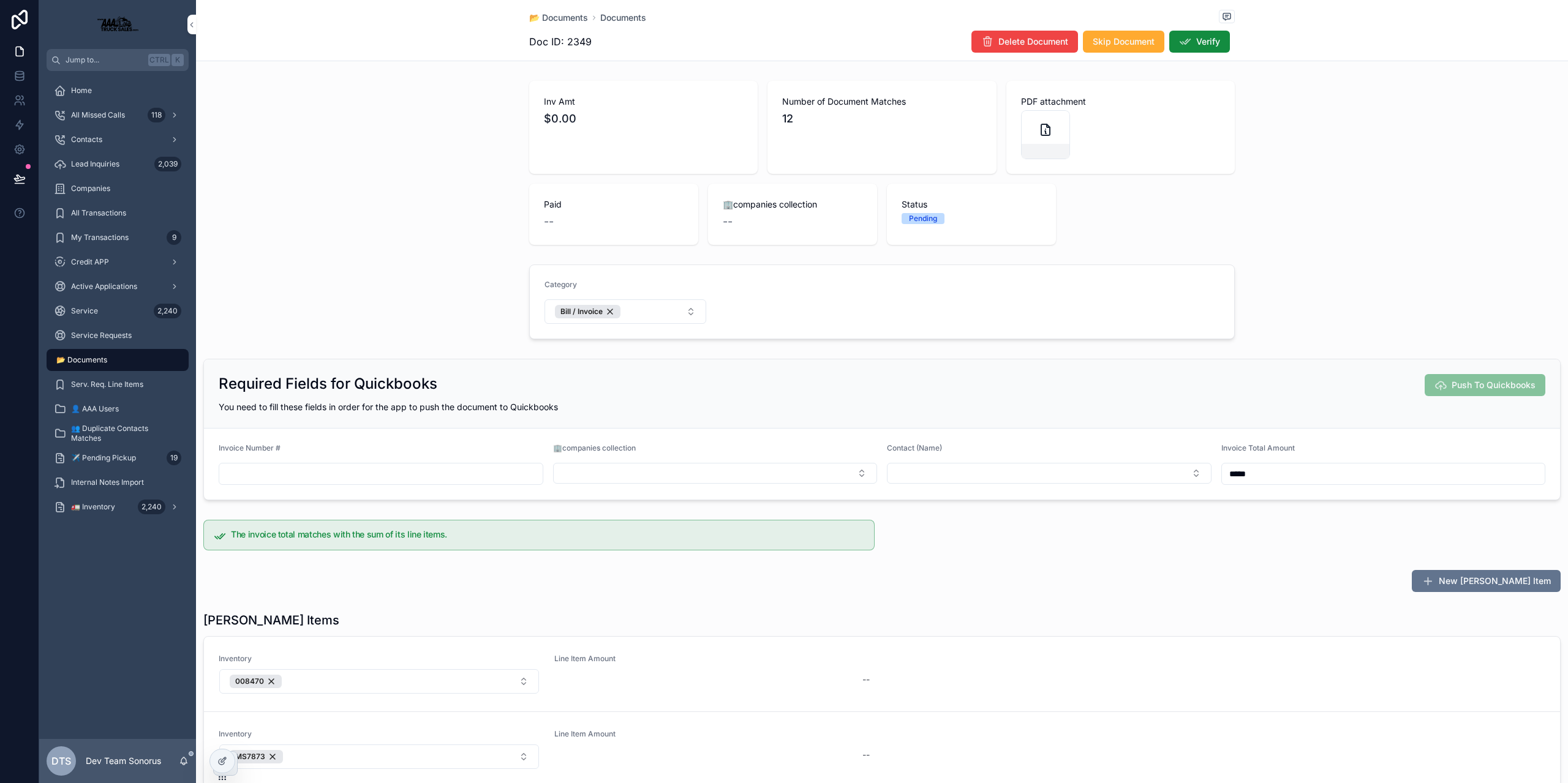
click at [325, 101] on div "Inv Amt $0.00 Number of Document Matches 12 PDF attachment Paid -- 🏢companies c…" at bounding box center [882, 163] width 1372 height 174
click at [387, 170] on div "Inv Amt $0.00 Number of Document Matches 12 PDF attachment Paid -- 🏢companies c…" at bounding box center [882, 163] width 1372 height 174
